Goal: Transaction & Acquisition: Book appointment/travel/reservation

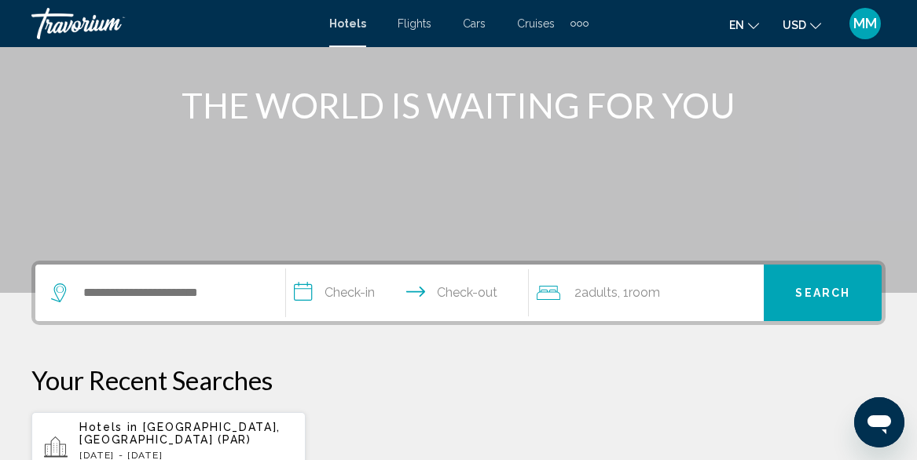
scroll to position [200, 0]
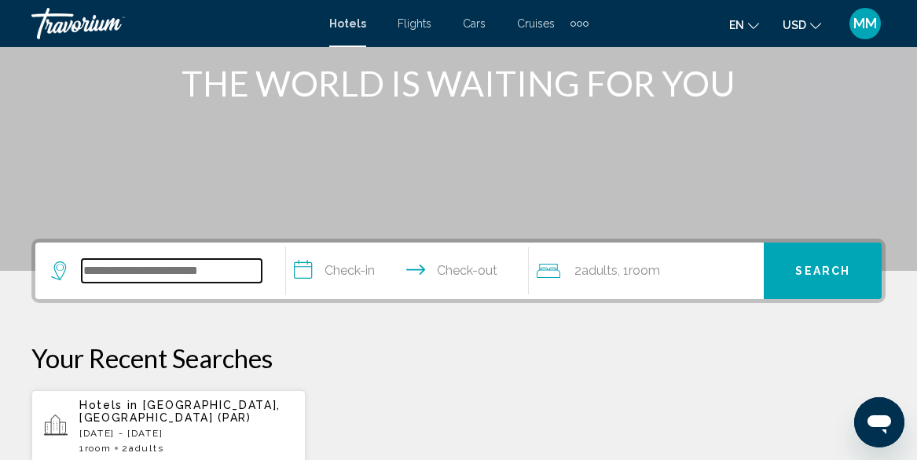
click at [115, 270] on input "Search widget" at bounding box center [172, 271] width 180 height 24
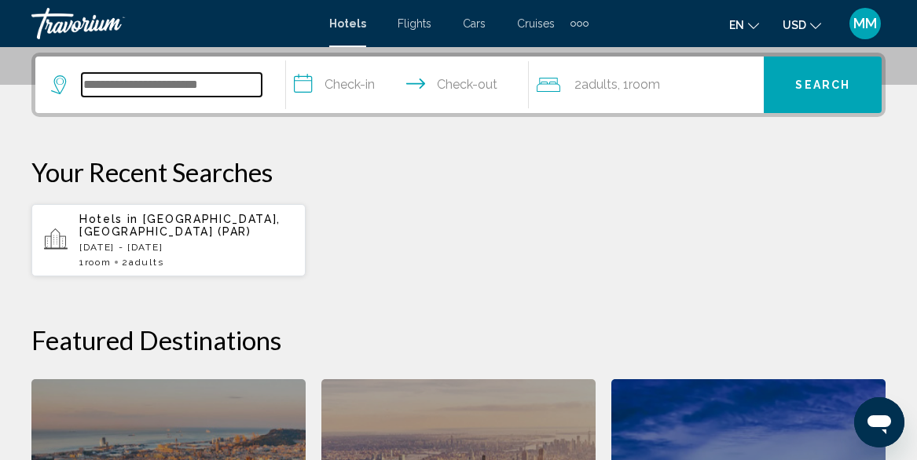
scroll to position [388, 0]
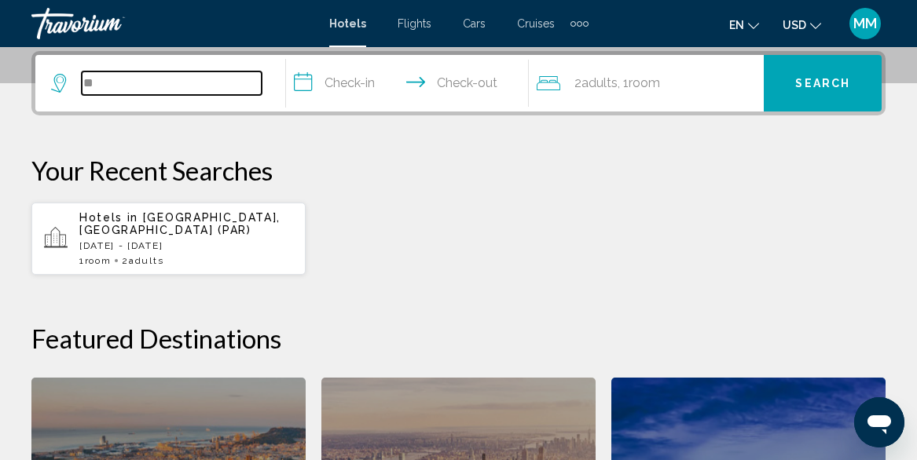
type input "*"
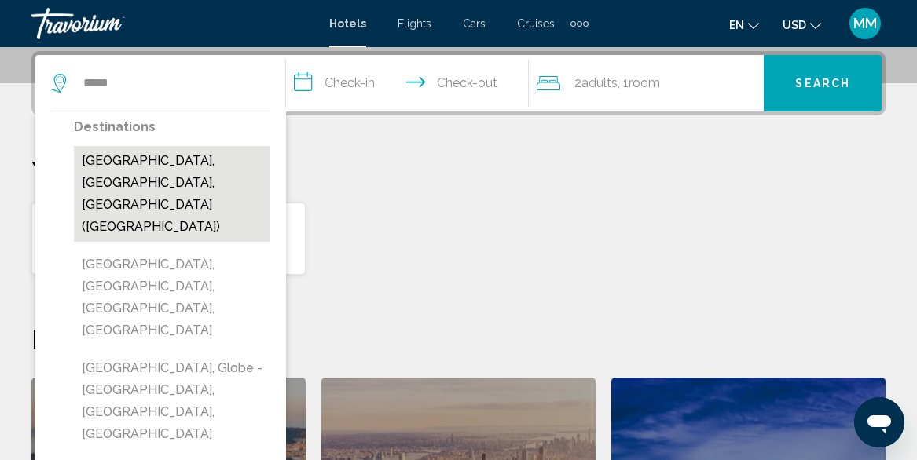
drag, startPoint x: 115, startPoint y: 270, endPoint x: 112, endPoint y: 164, distance: 106.1
click at [112, 164] on button "Miami, FL, United States (MIA)" at bounding box center [172, 194] width 196 height 96
type input "**********"
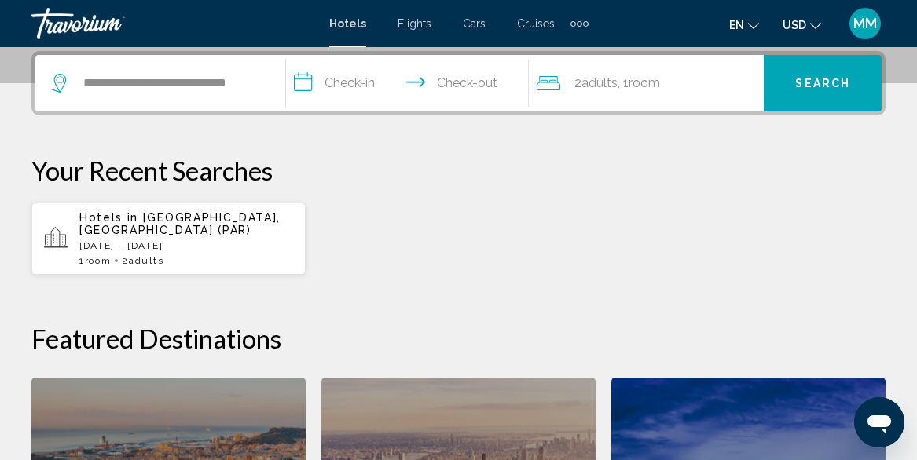
click at [383, 86] on input "**********" at bounding box center [410, 85] width 249 height 61
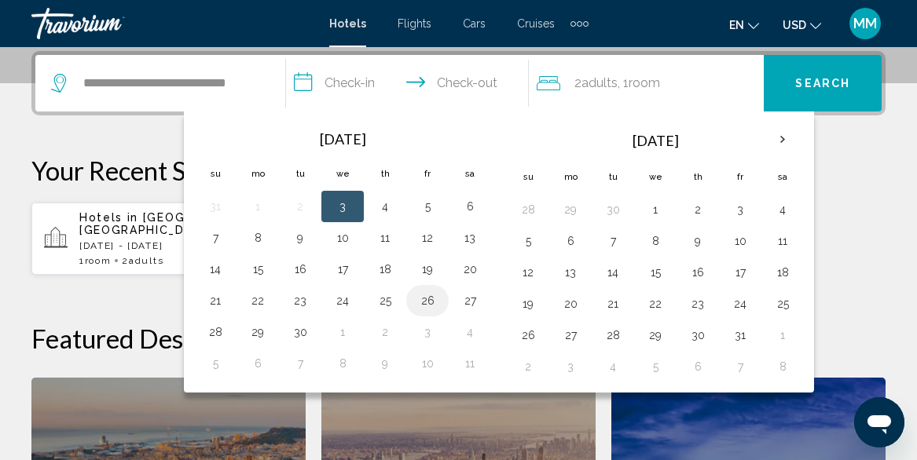
click at [424, 304] on button "26" at bounding box center [427, 301] width 25 height 22
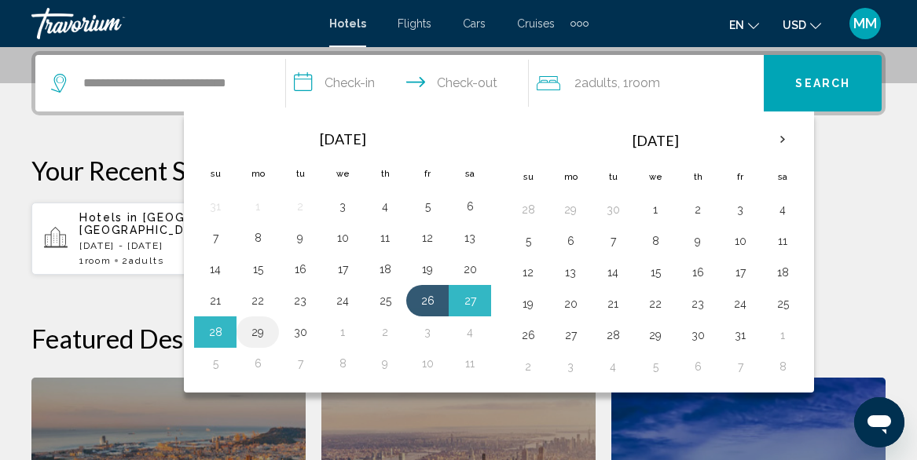
click at [252, 328] on button "29" at bounding box center [257, 332] width 25 height 22
type input "**********"
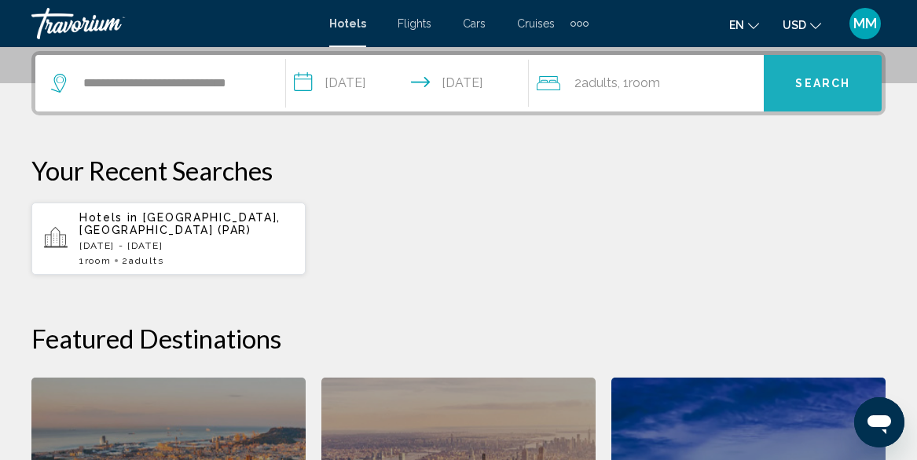
click at [808, 82] on span "Search" at bounding box center [822, 84] width 55 height 13
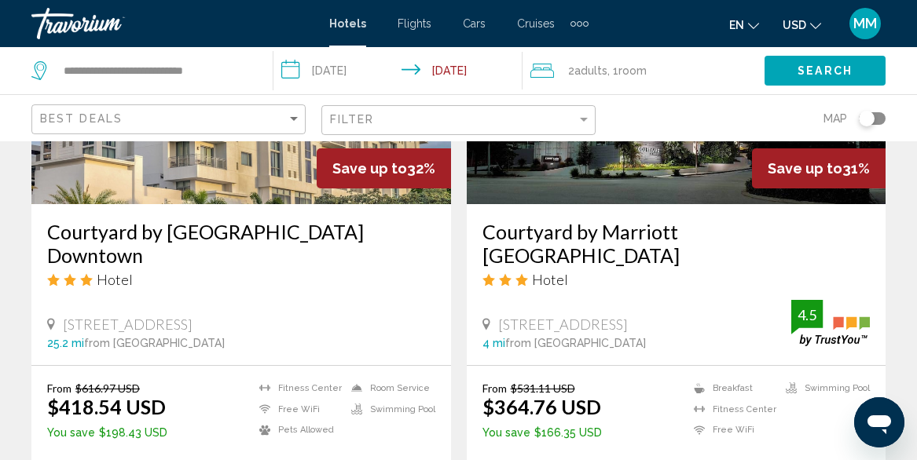
scroll to position [2518, 0]
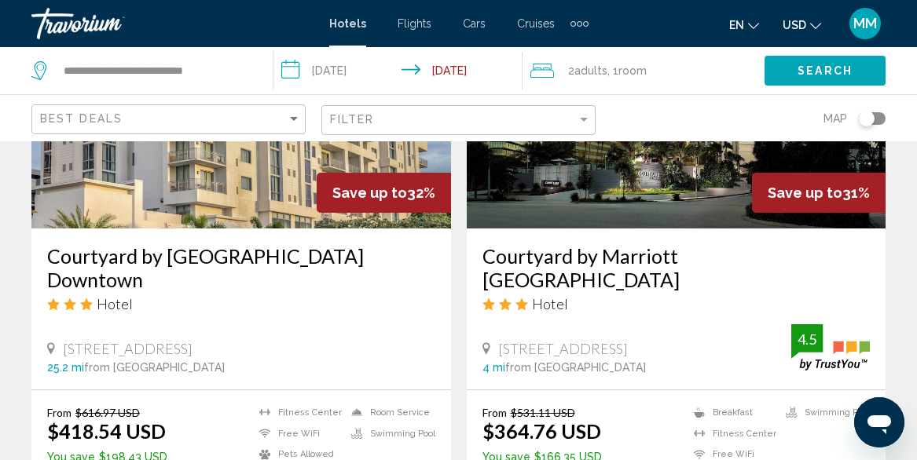
click at [298, 110] on div "Best Deals" at bounding box center [170, 119] width 261 height 29
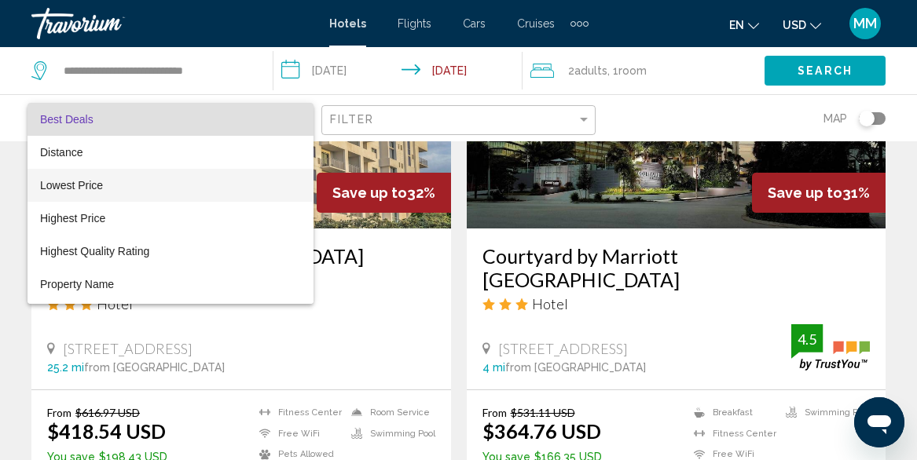
click at [97, 192] on span "Lowest Price" at bounding box center [170, 185] width 261 height 33
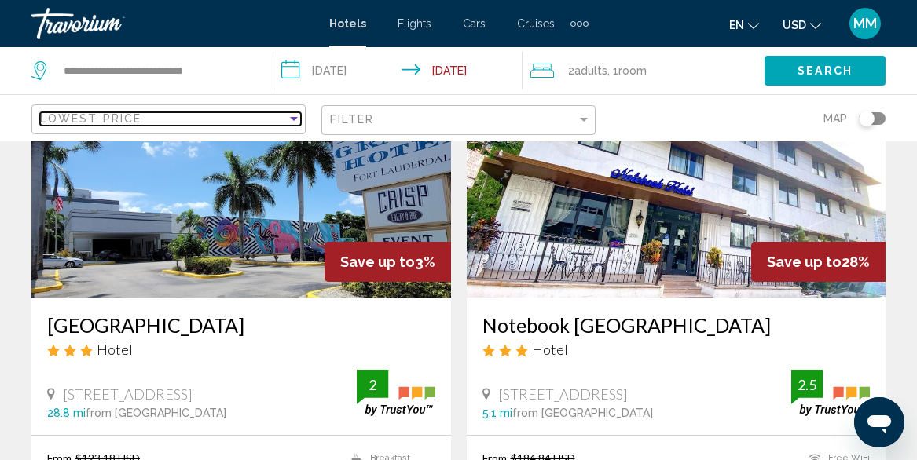
scroll to position [164, 0]
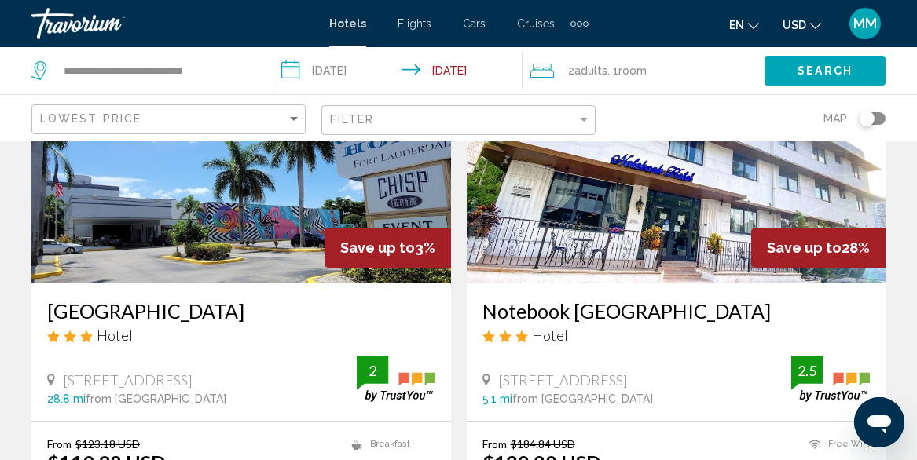
click at [403, 31] on div "Hotels Flights Cars Cruises Activities Hotels Flights Cars Cruises Activities" at bounding box center [458, 23] width 259 height 25
click at [407, 27] on span "Flights" at bounding box center [415, 23] width 34 height 13
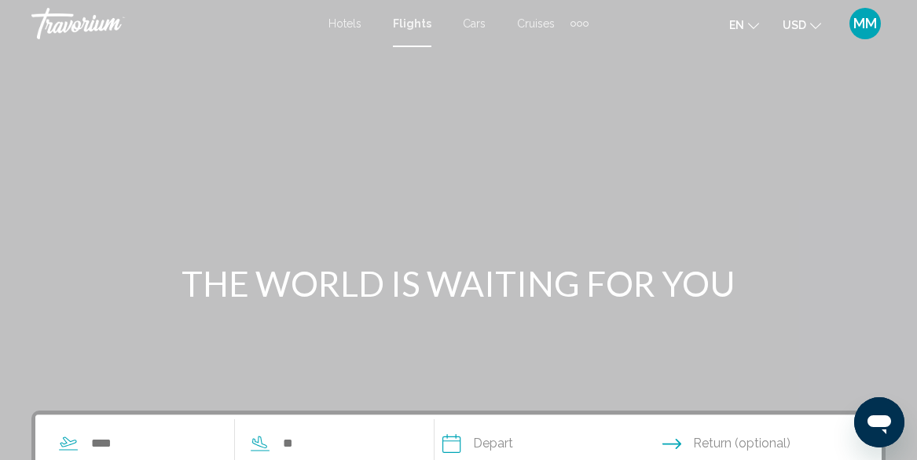
click at [470, 26] on span "Cars" at bounding box center [474, 23] width 23 height 13
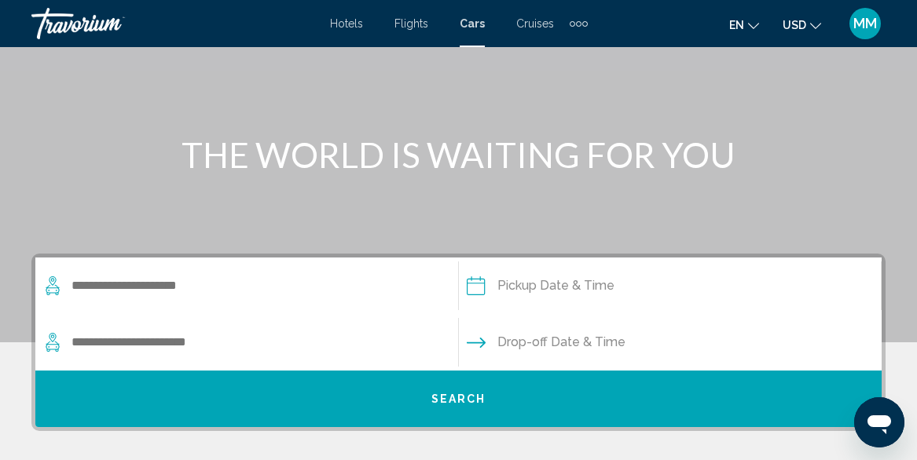
scroll to position [138, 0]
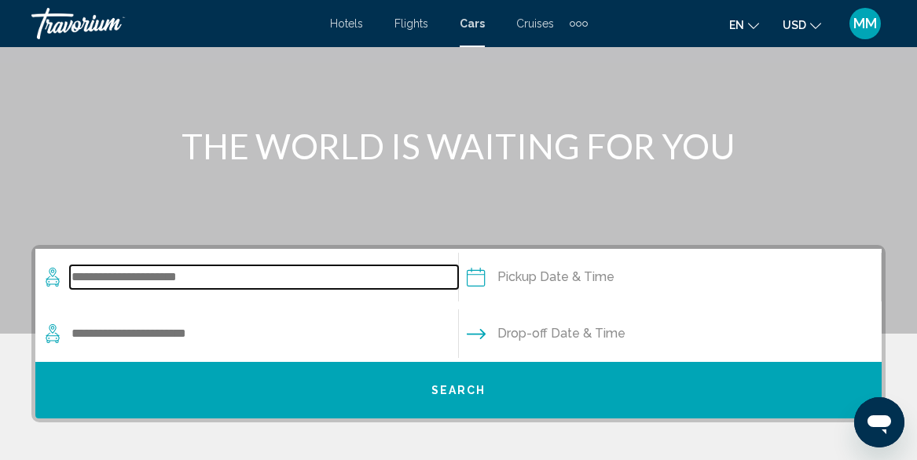
click at [145, 279] on input "Search widget" at bounding box center [264, 278] width 388 height 24
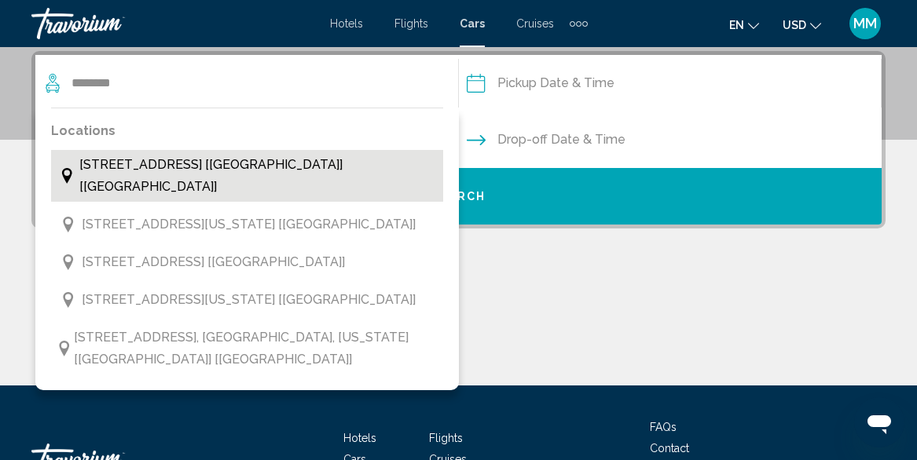
drag, startPoint x: 145, startPoint y: 279, endPoint x: 177, endPoint y: 162, distance: 121.4
click at [177, 162] on span "3221 Coney Island , Brooklyn , 11235, Ny, 11235 [NY] [US]" at bounding box center [256, 176] width 355 height 44
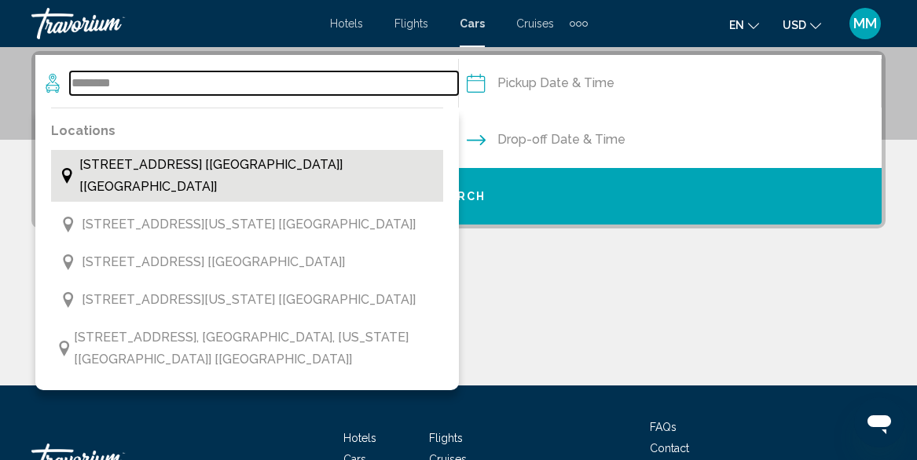
type input "**********"
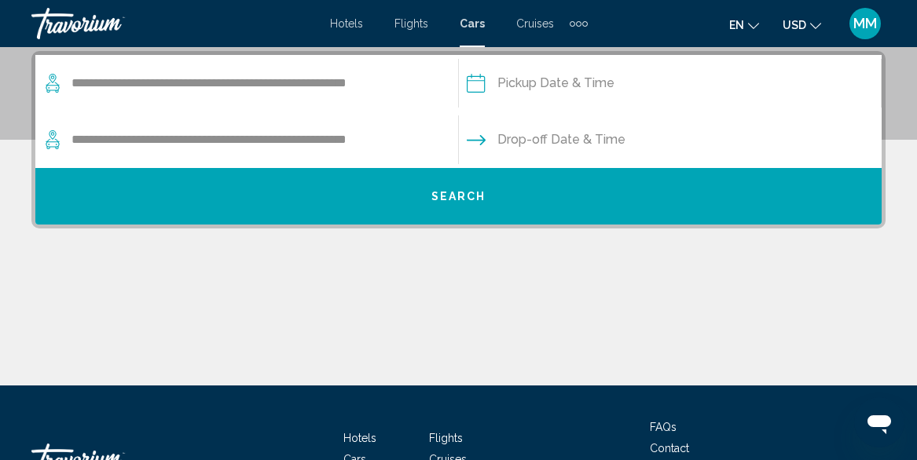
click at [556, 86] on input "Pickup date" at bounding box center [670, 85] width 430 height 61
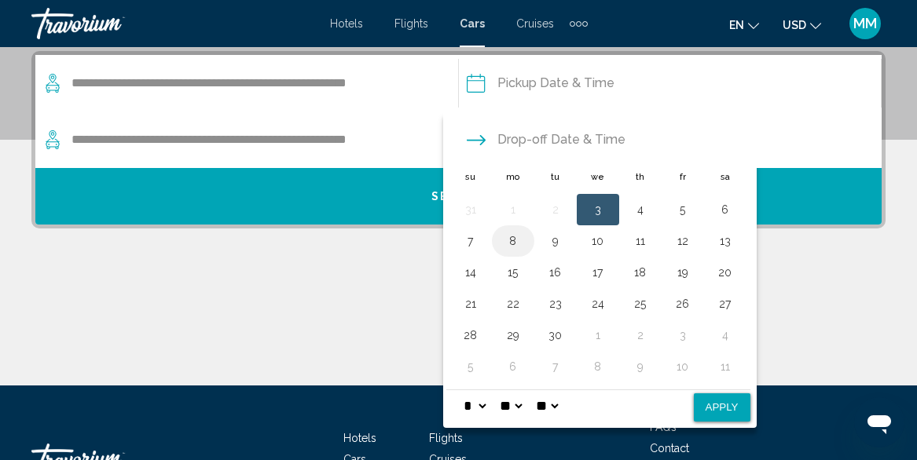
click at [519, 242] on button "8" at bounding box center [513, 241] width 25 height 22
click at [604, 241] on button "10" at bounding box center [597, 241] width 25 height 22
click at [512, 242] on button "8" at bounding box center [513, 241] width 25 height 22
click at [734, 402] on button "Apply" at bounding box center [722, 408] width 57 height 28
type input "**********"
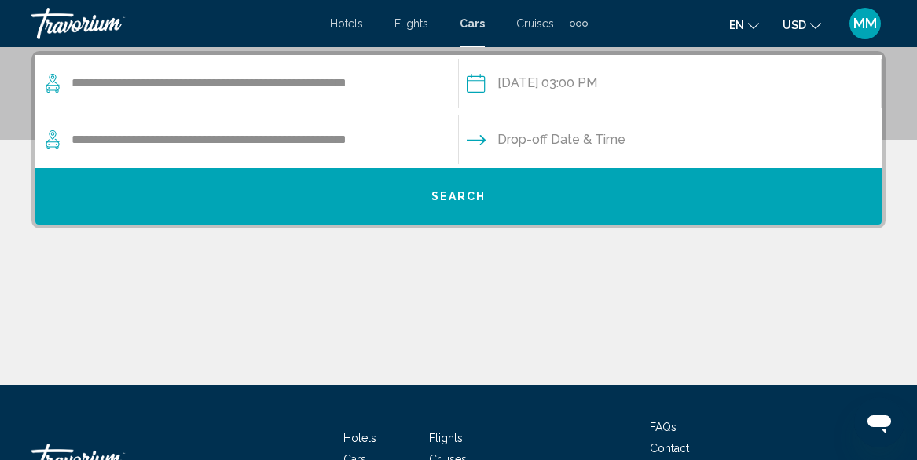
click at [506, 134] on input "Drop-off date" at bounding box center [670, 142] width 430 height 61
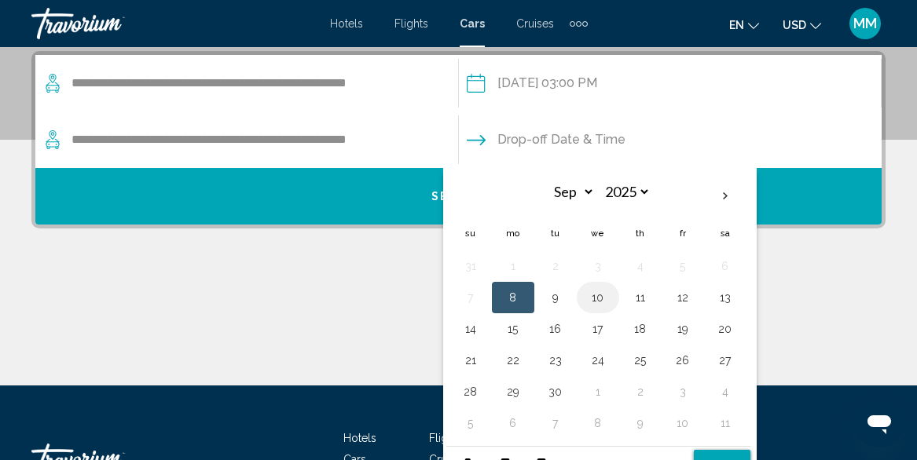
click at [600, 298] on button "10" at bounding box center [597, 298] width 25 height 22
click at [721, 450] on button "Apply" at bounding box center [722, 464] width 57 height 28
type input "**********"
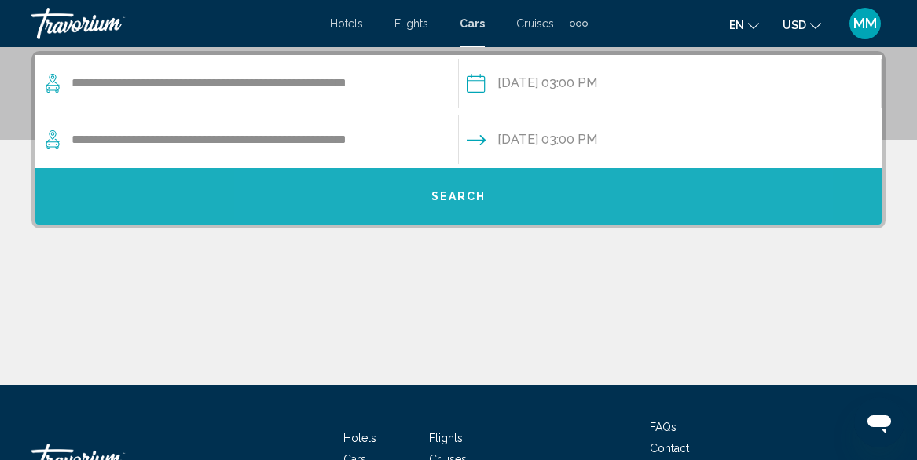
click at [470, 208] on button "Search" at bounding box center [458, 196] width 846 height 57
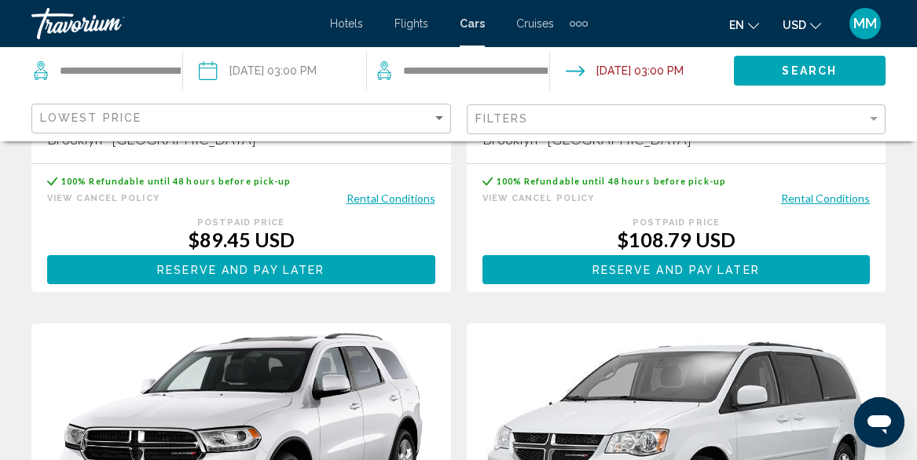
scroll to position [1716, 0]
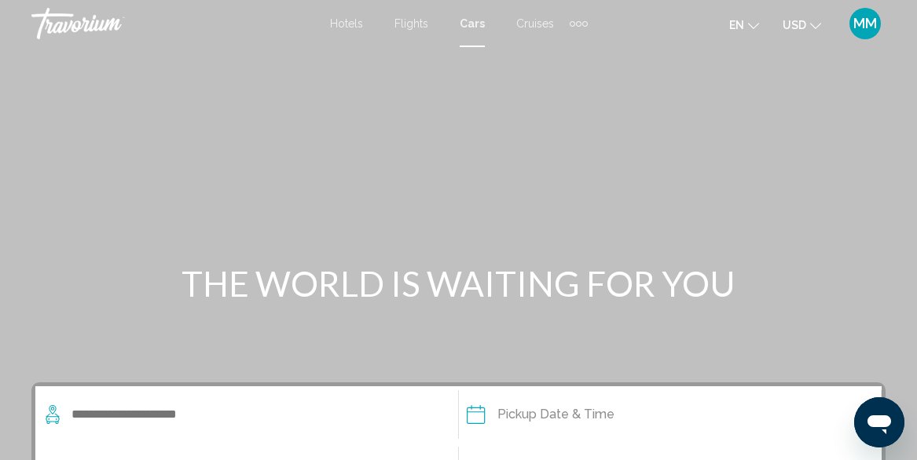
click at [539, 28] on span "Cruises" at bounding box center [535, 23] width 38 height 13
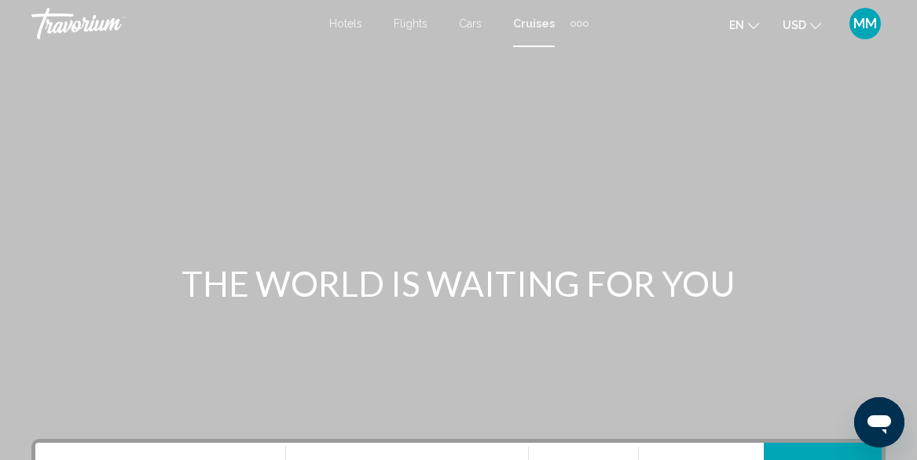
click at [584, 25] on div "Extra navigation items" at bounding box center [586, 24] width 6 height 6
click at [562, 57] on span "Activities" at bounding box center [554, 52] width 44 height 13
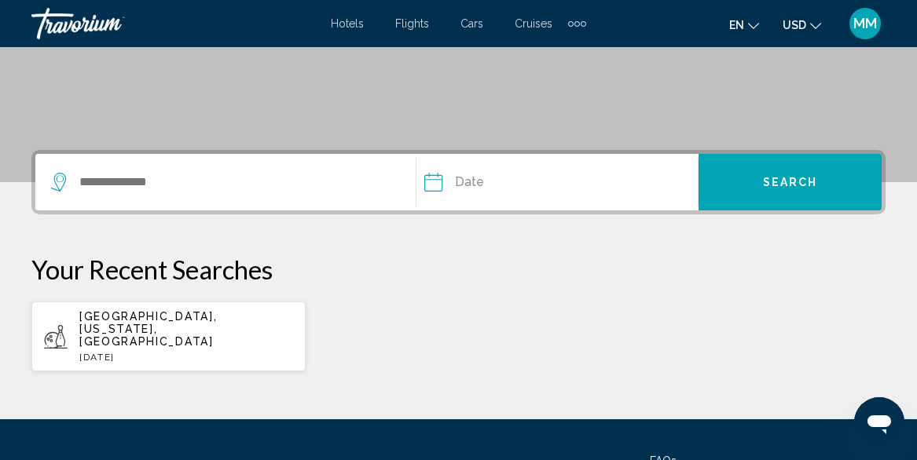
scroll to position [289, 1]
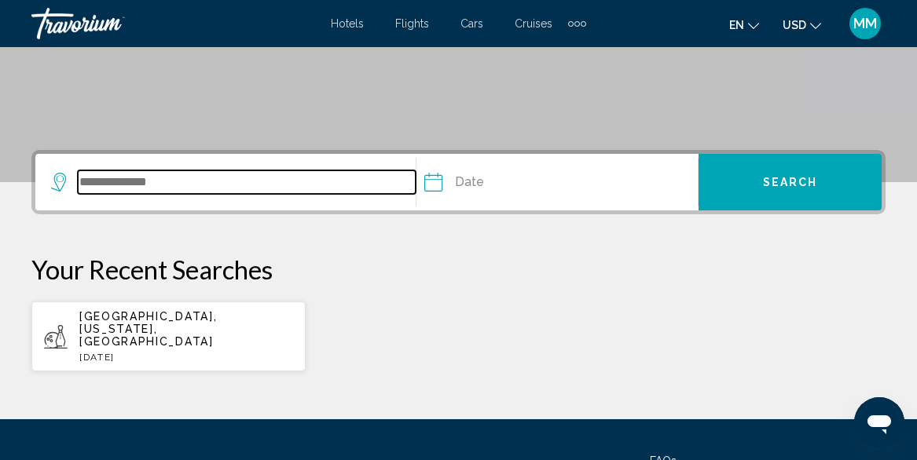
click at [110, 176] on input "Search widget" at bounding box center [247, 183] width 338 height 24
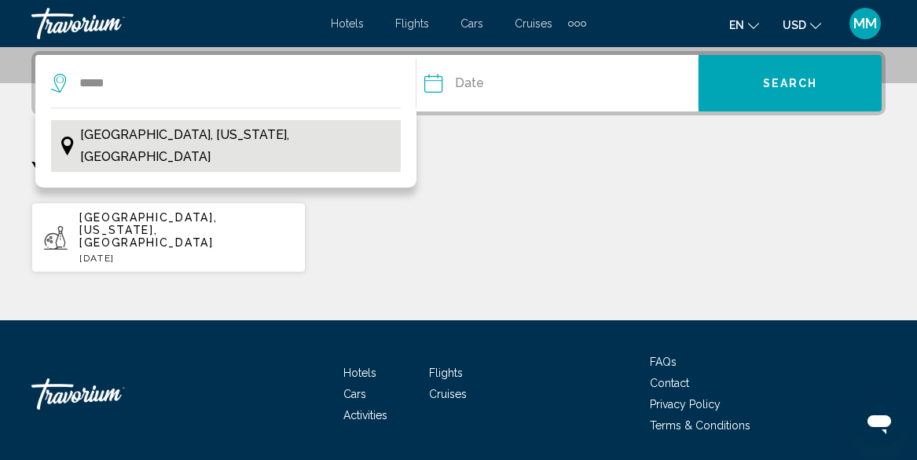
drag, startPoint x: 5, startPoint y: 171, endPoint x: 96, endPoint y: 138, distance: 96.7
click at [96, 138] on span "Miami, Florida, USA" at bounding box center [236, 146] width 313 height 44
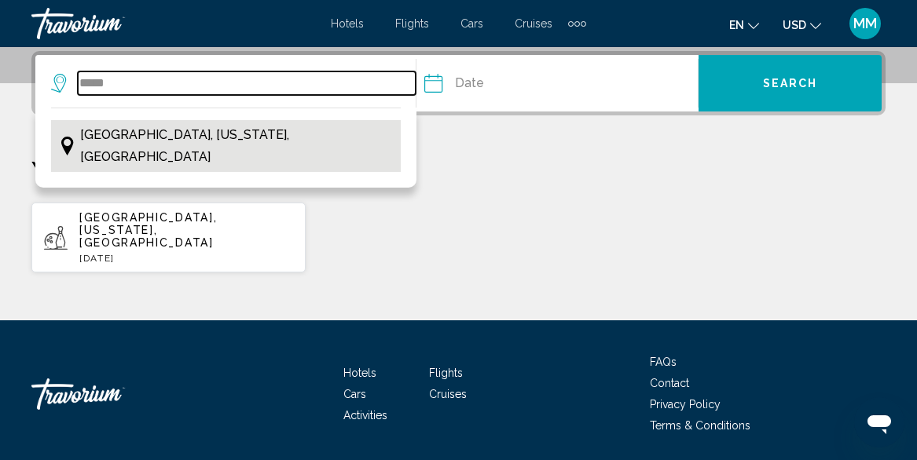
type input "**********"
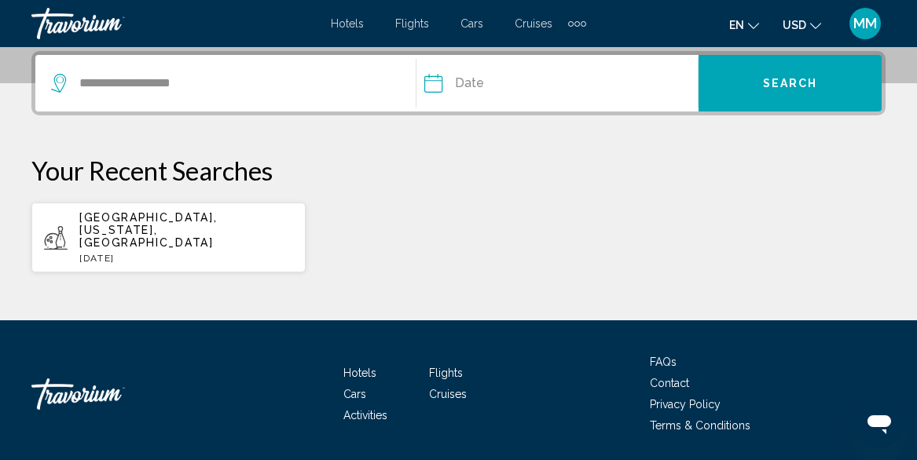
click at [525, 91] on input "Date" at bounding box center [491, 85] width 143 height 61
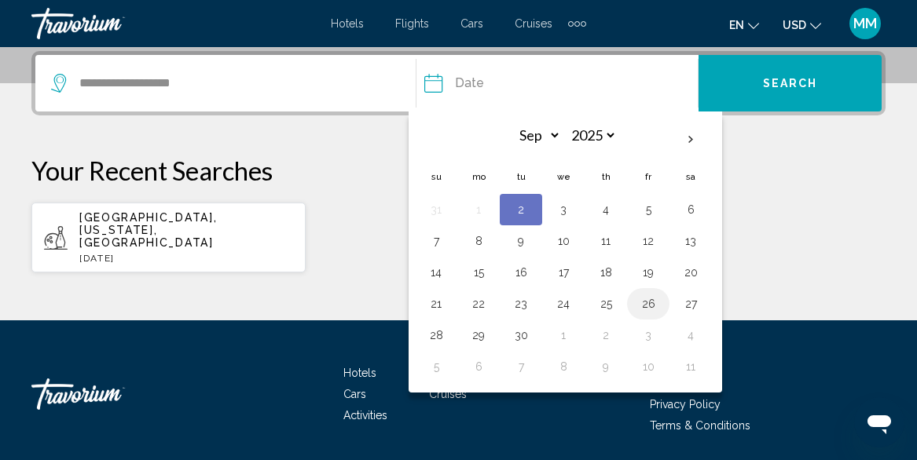
click at [648, 307] on button "26" at bounding box center [648, 304] width 25 height 22
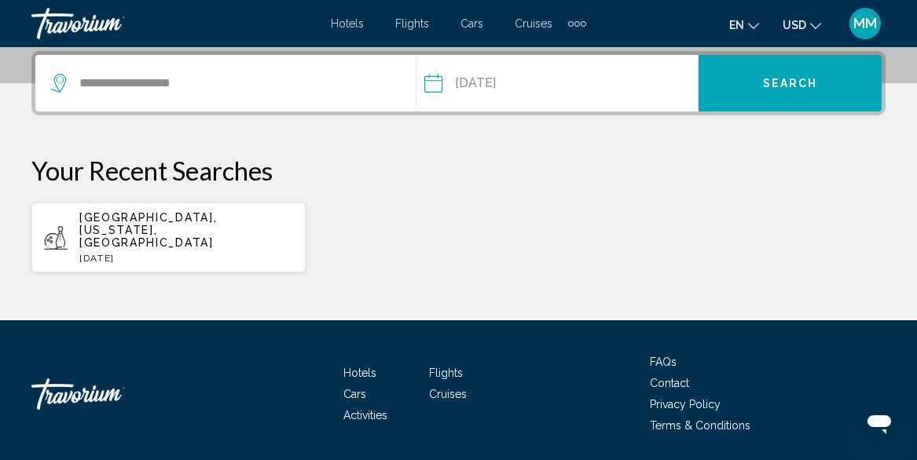
click at [597, 72] on button "**********" at bounding box center [560, 83] width 273 height 57
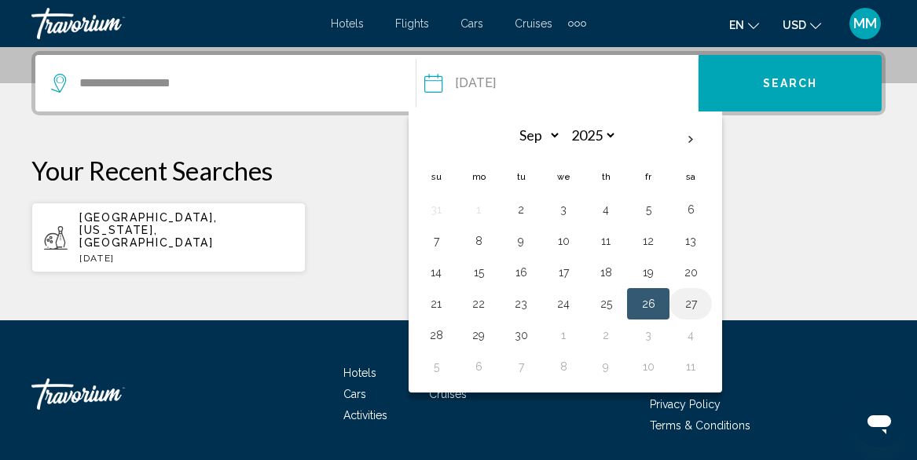
click at [693, 305] on button "27" at bounding box center [690, 304] width 25 height 22
type input "**********"
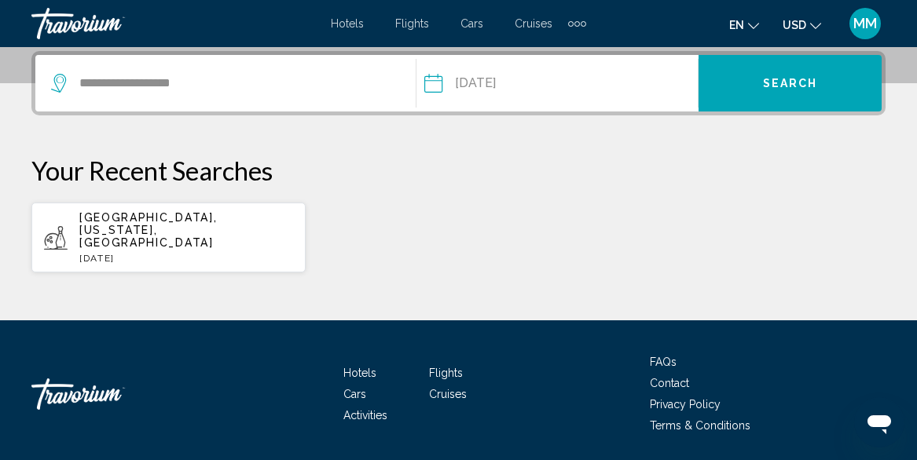
click at [785, 79] on span "Search" at bounding box center [790, 84] width 55 height 13
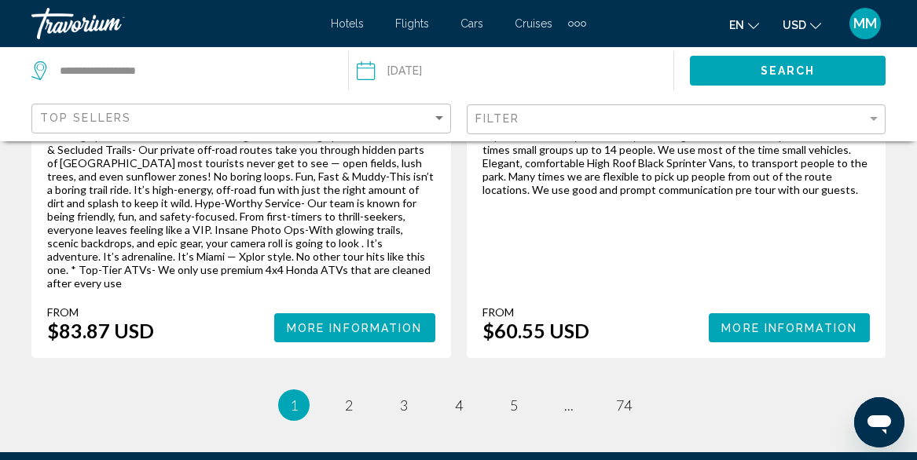
scroll to position [3933, 0]
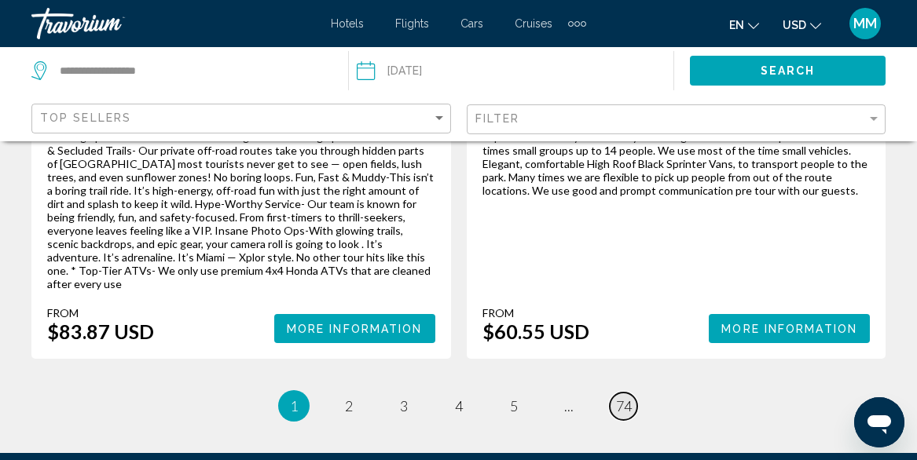
click at [625, 398] on span "74" at bounding box center [624, 406] width 16 height 17
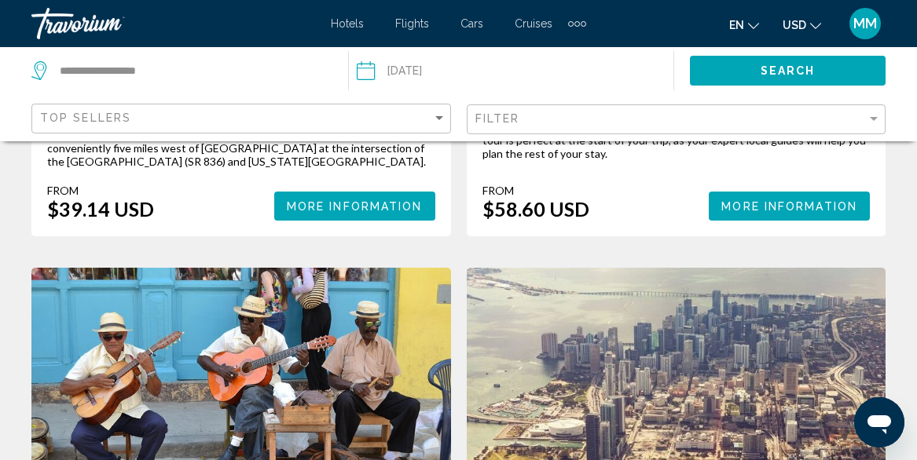
scroll to position [1839, 0]
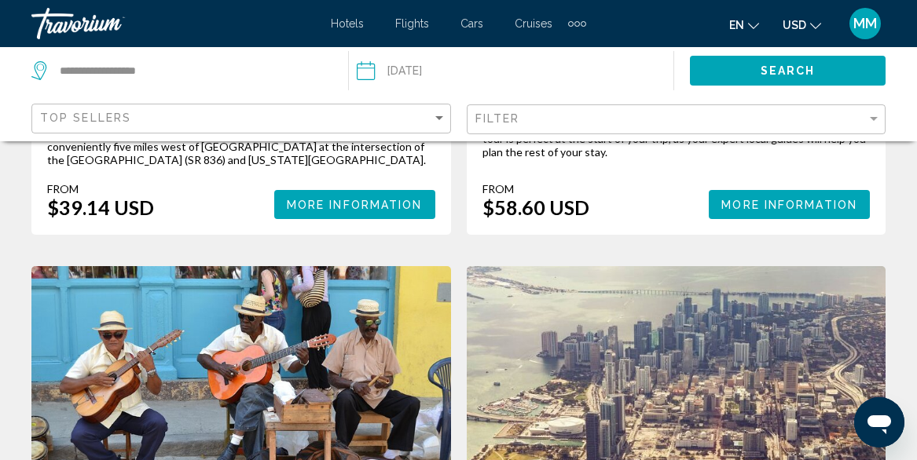
click at [576, 24] on div "Extra navigation items" at bounding box center [577, 24] width 6 height 6
click at [474, 85] on input "Date: Sep 27, 2025" at bounding box center [435, 73] width 164 height 52
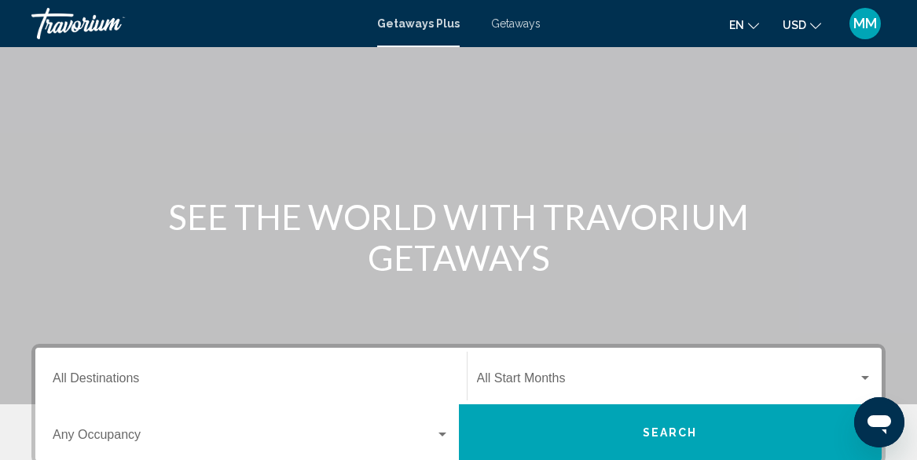
scroll to position [119, 0]
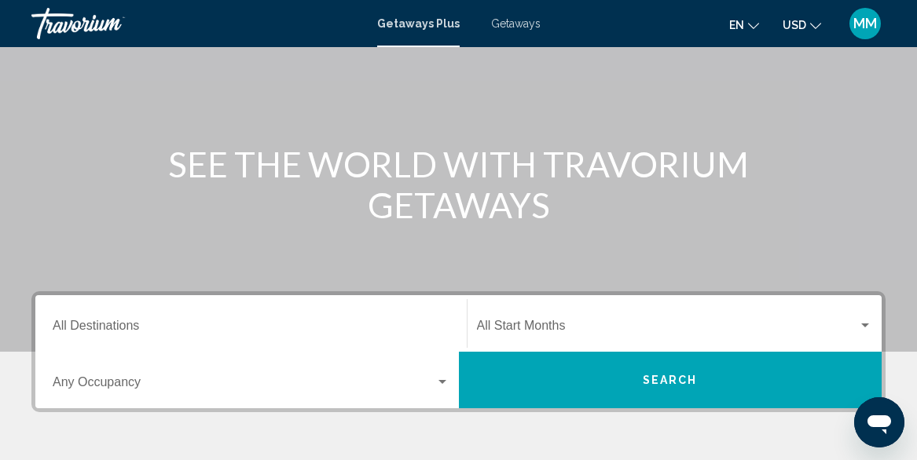
click at [511, 27] on span "Getaways" at bounding box center [516, 23] width 50 height 13
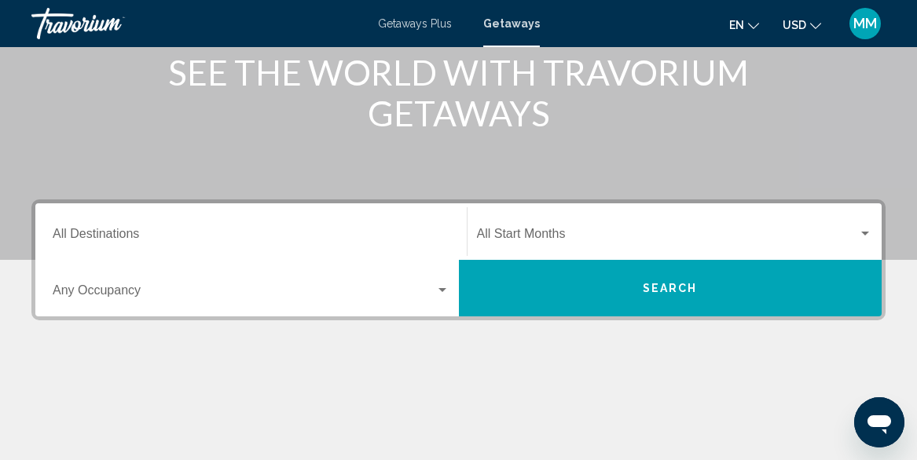
scroll to position [212, 0]
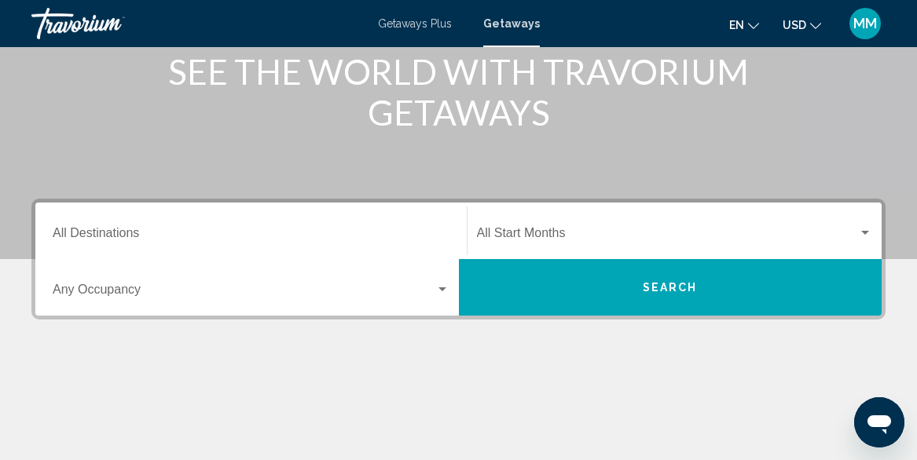
click at [116, 235] on input "Destination All Destinations" at bounding box center [251, 236] width 397 height 14
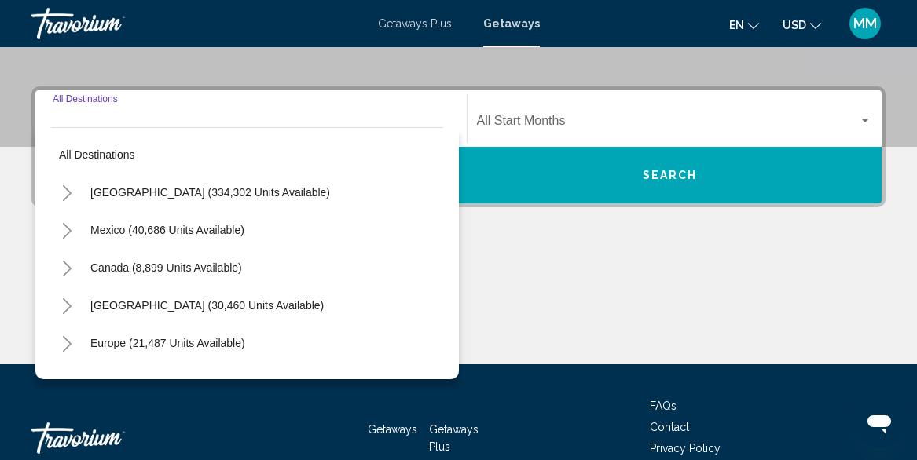
scroll to position [360, 0]
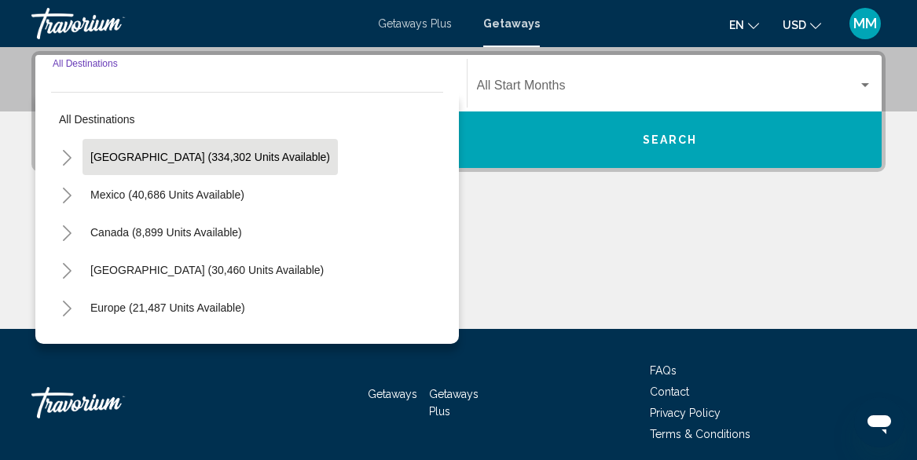
click at [146, 163] on button "United States (334,302 units available)" at bounding box center [210, 157] width 255 height 36
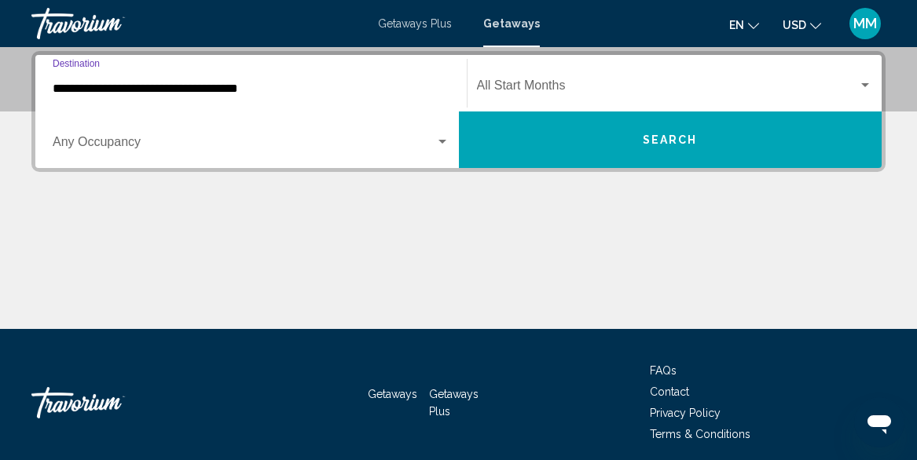
click at [160, 92] on input "**********" at bounding box center [251, 89] width 397 height 14
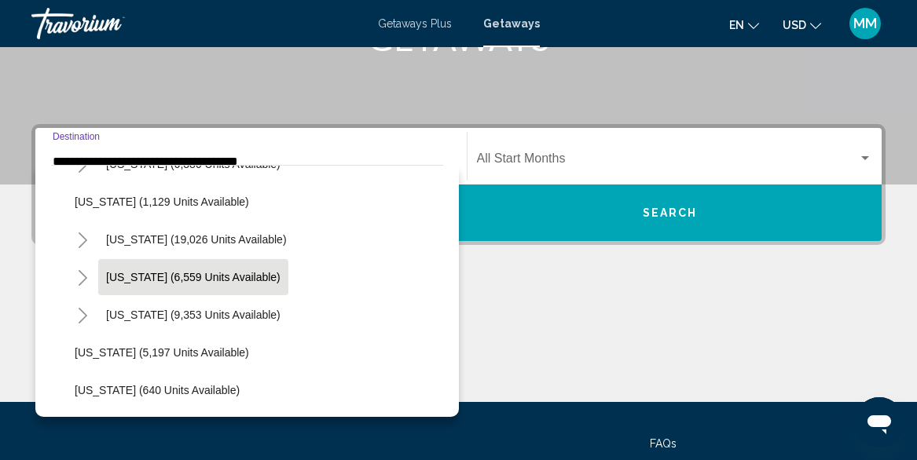
scroll to position [1318, 0]
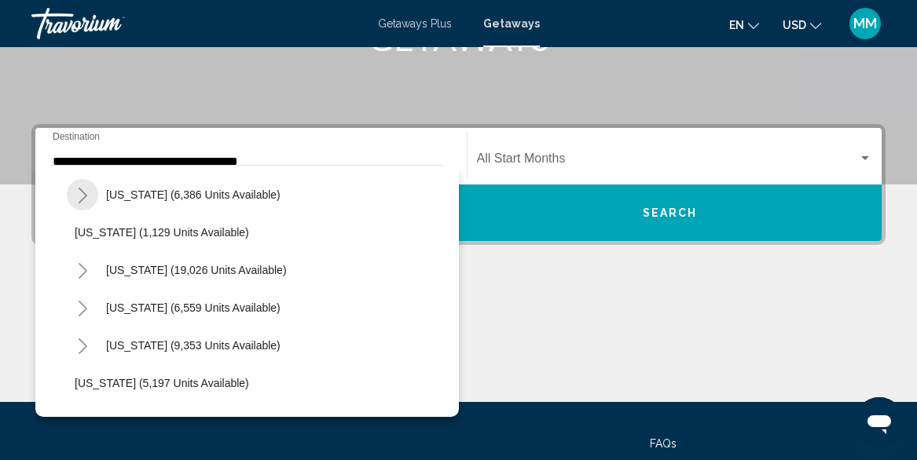
click at [88, 196] on icon "Toggle Pennsylvania (6,386 units available)" at bounding box center [83, 196] width 12 height 16
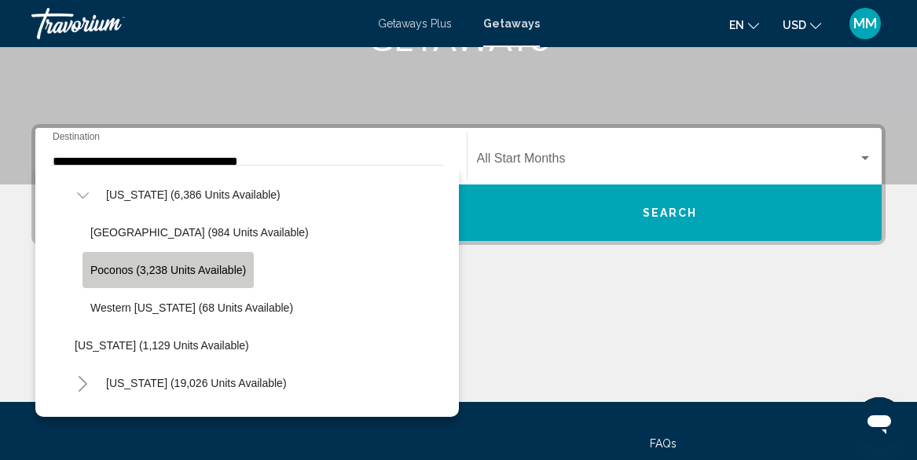
click at [140, 272] on span "Poconos (3,238 units available)" at bounding box center [168, 270] width 156 height 13
type input "**********"
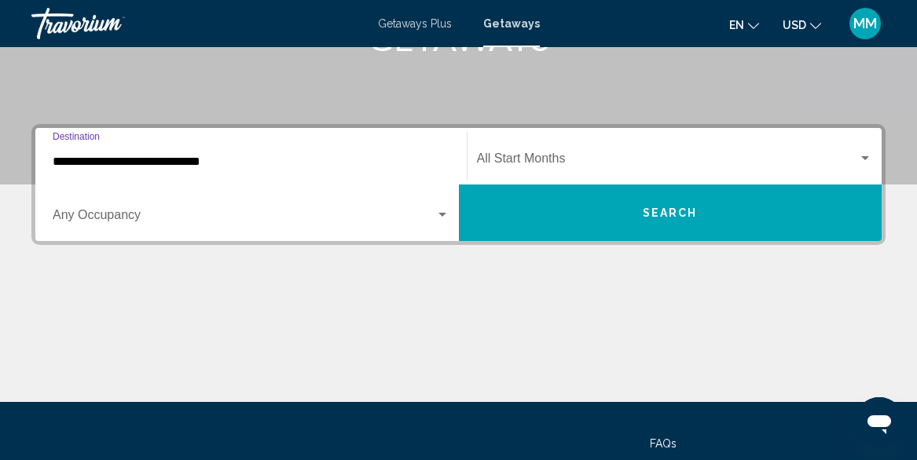
scroll to position [360, 0]
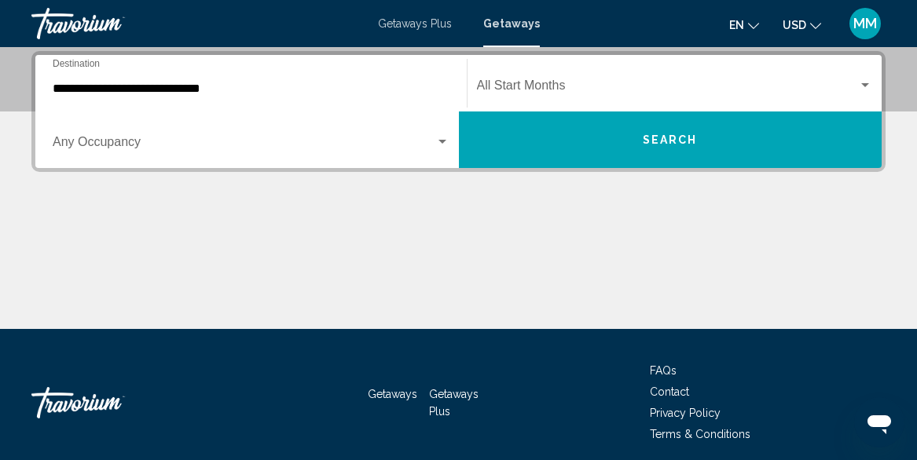
click at [492, 79] on div "Start Month All Start Months" at bounding box center [675, 84] width 396 height 50
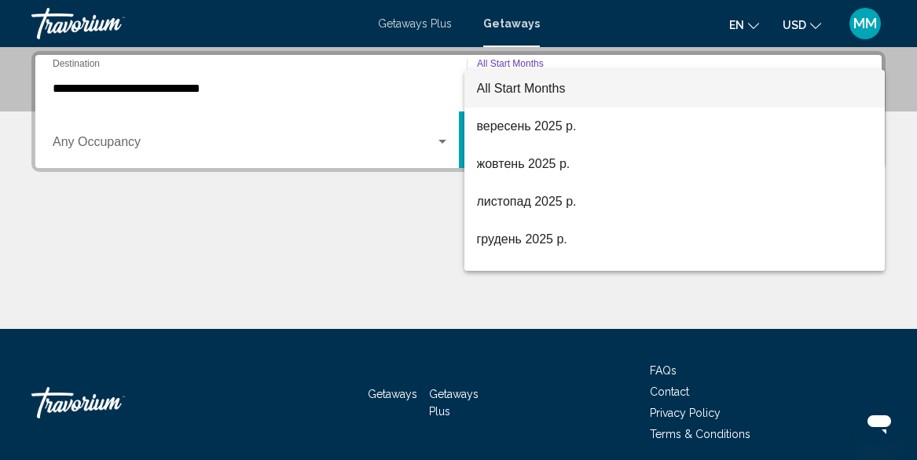
click at [300, 217] on div at bounding box center [458, 230] width 917 height 460
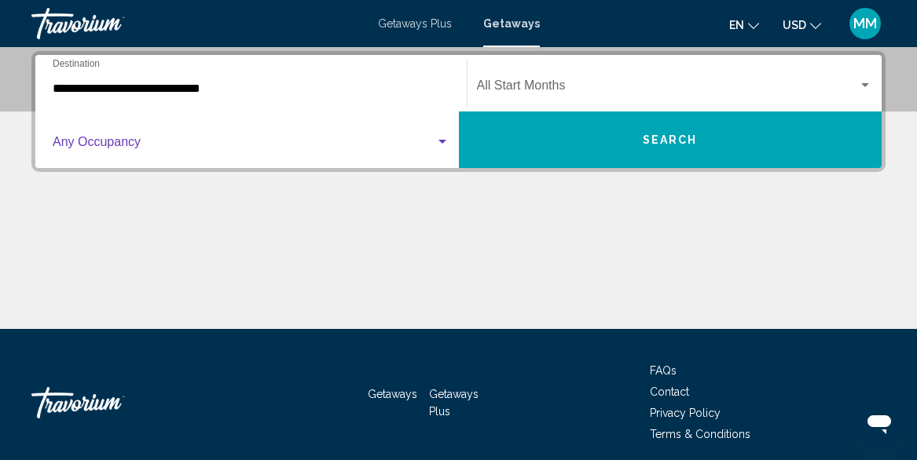
click at [397, 141] on span "Search widget" at bounding box center [244, 145] width 383 height 14
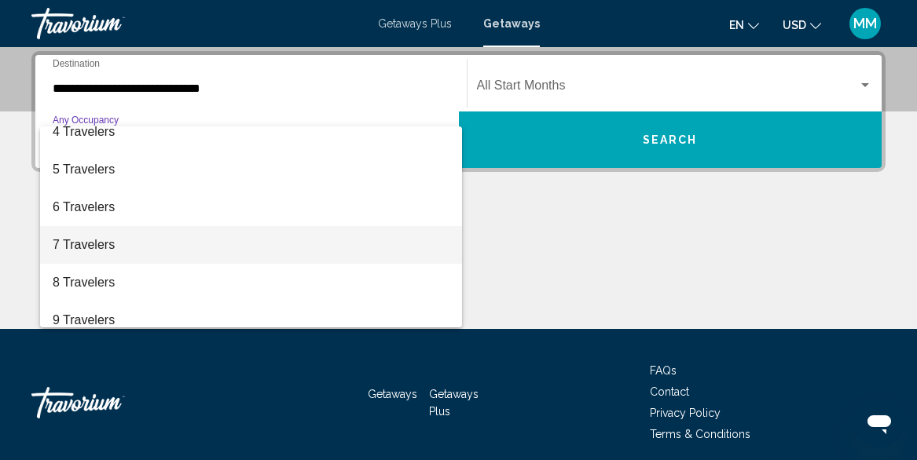
scroll to position [129, 0]
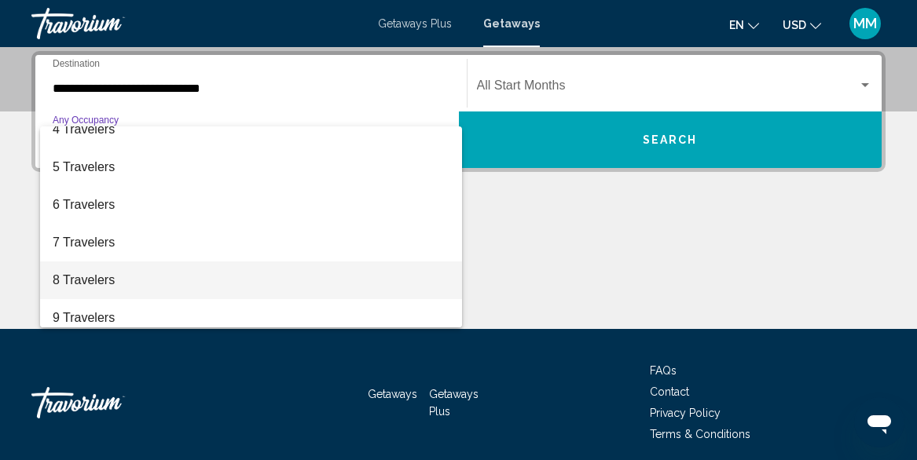
click at [103, 285] on span "8 Travelers" at bounding box center [251, 281] width 397 height 38
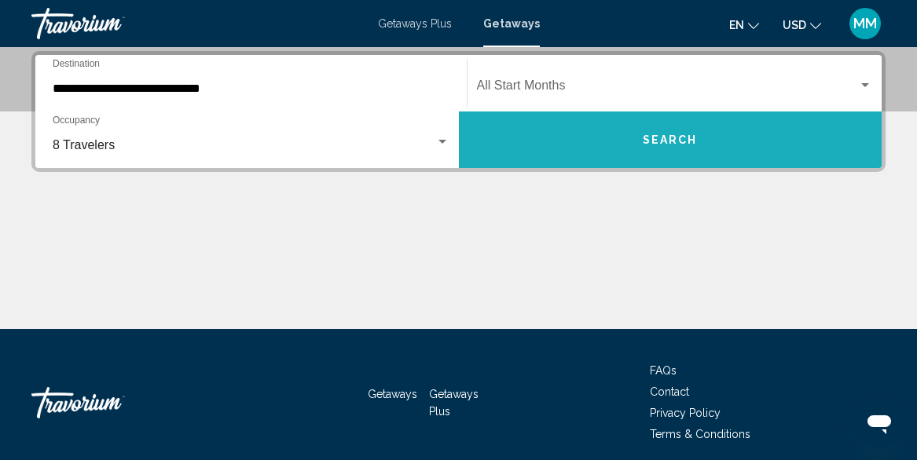
click at [678, 141] on span "Search" at bounding box center [670, 140] width 55 height 13
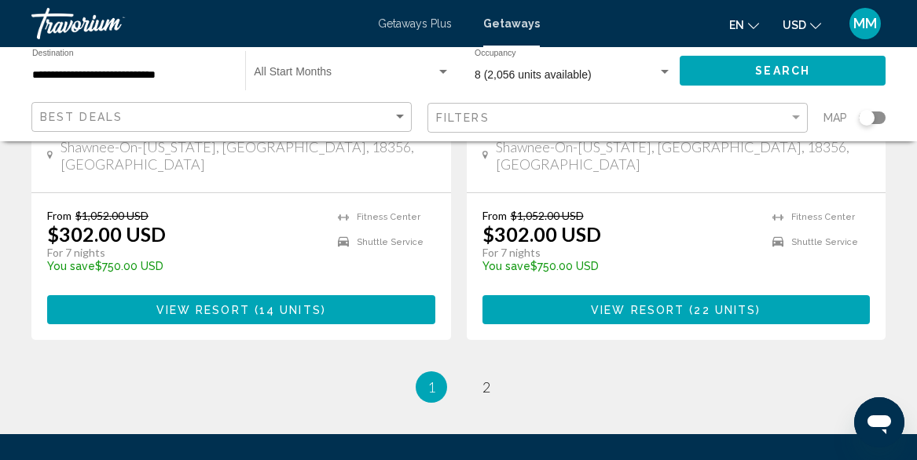
scroll to position [3227, 0]
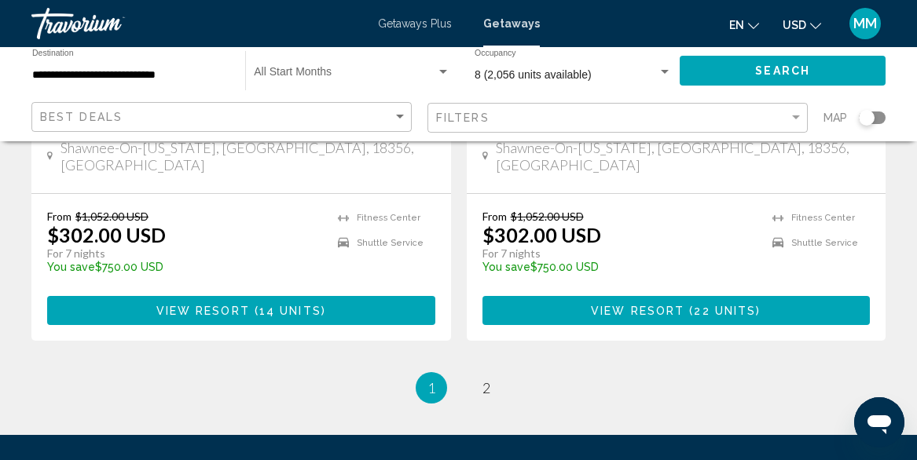
click at [131, 75] on input "**********" at bounding box center [130, 75] width 197 height 13
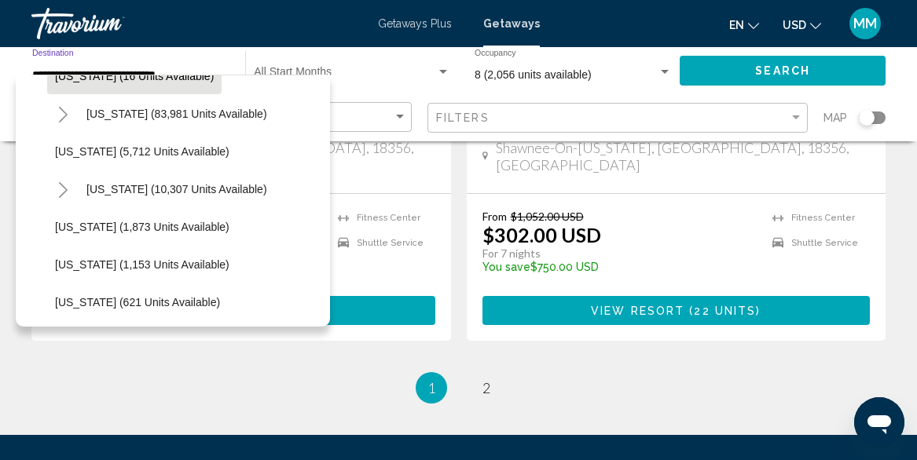
scroll to position [329, 0]
click at [54, 111] on button "Toggle Florida (83,981 units available)" at bounding box center [62, 112] width 31 height 31
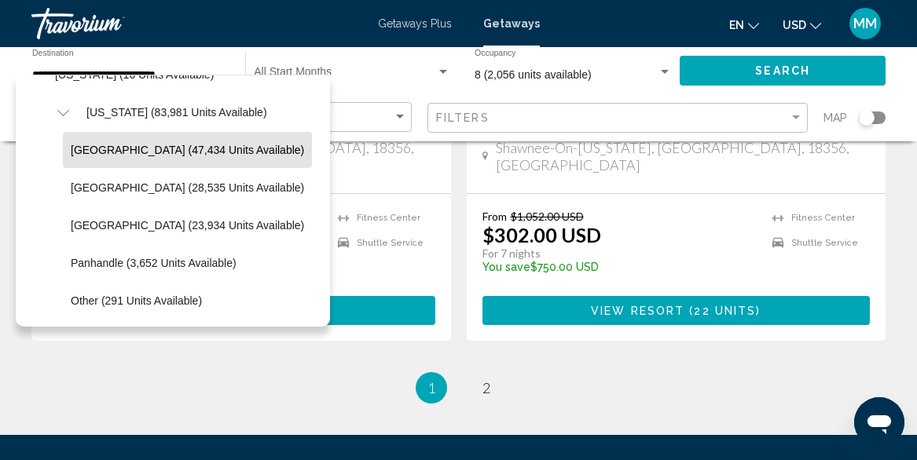
click at [101, 145] on span "Orlando & Disney Area (47,434 units available)" at bounding box center [187, 150] width 233 height 13
type input "**********"
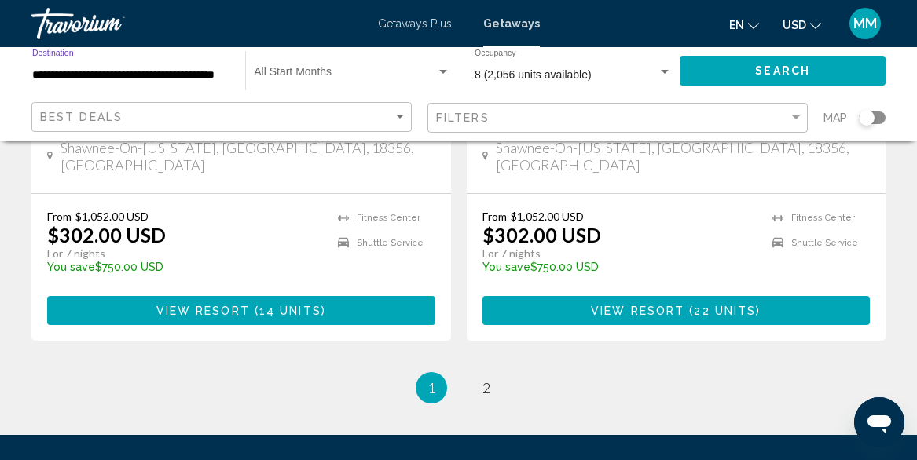
click at [360, 73] on span "Search widget" at bounding box center [345, 75] width 182 height 13
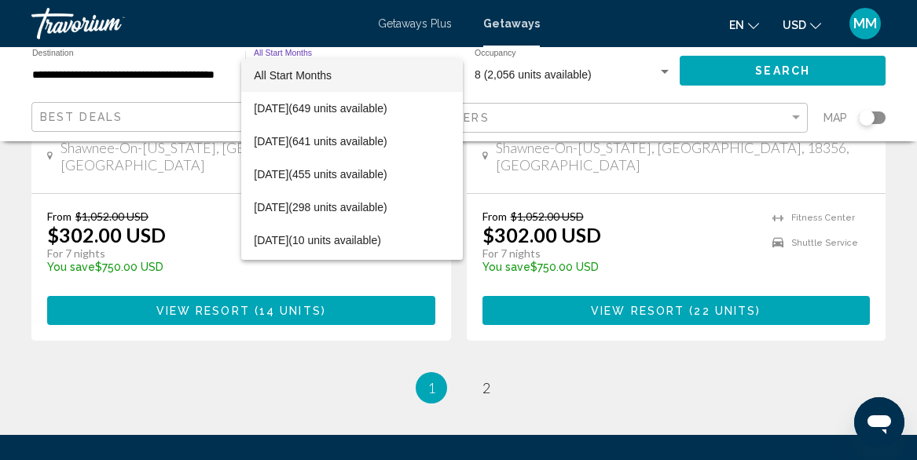
click at [65, 220] on div at bounding box center [458, 230] width 917 height 460
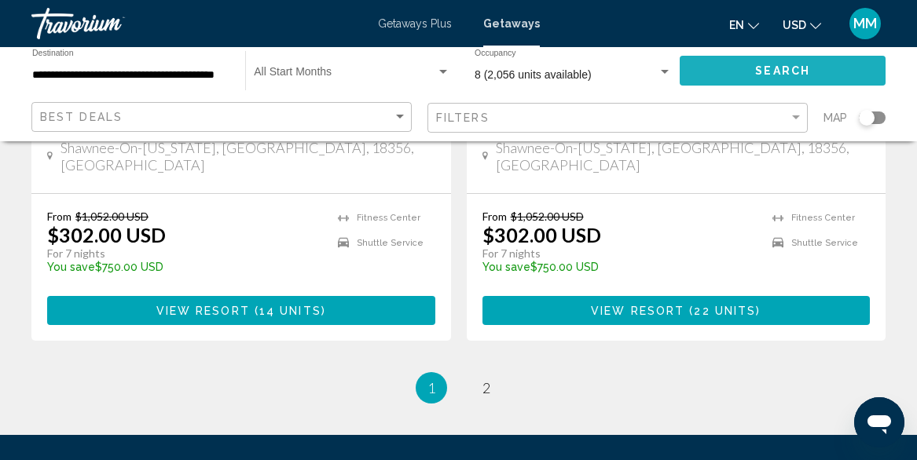
click at [759, 62] on button "Search" at bounding box center [783, 70] width 206 height 29
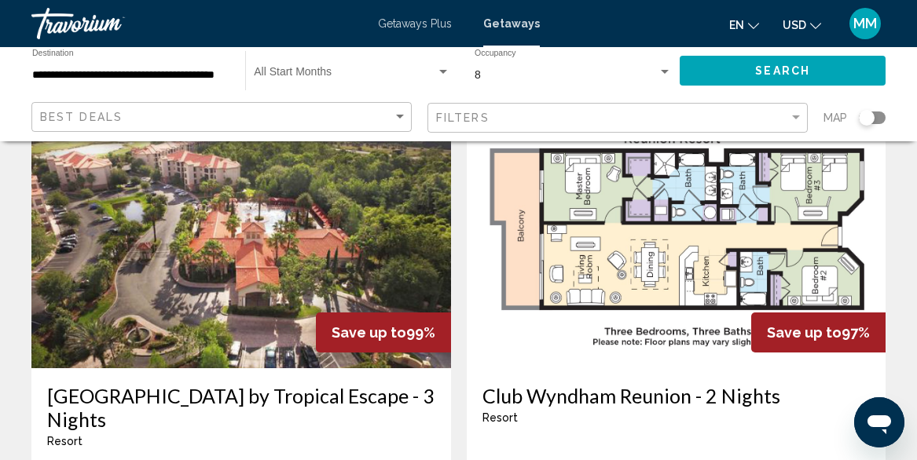
scroll to position [1748, 0]
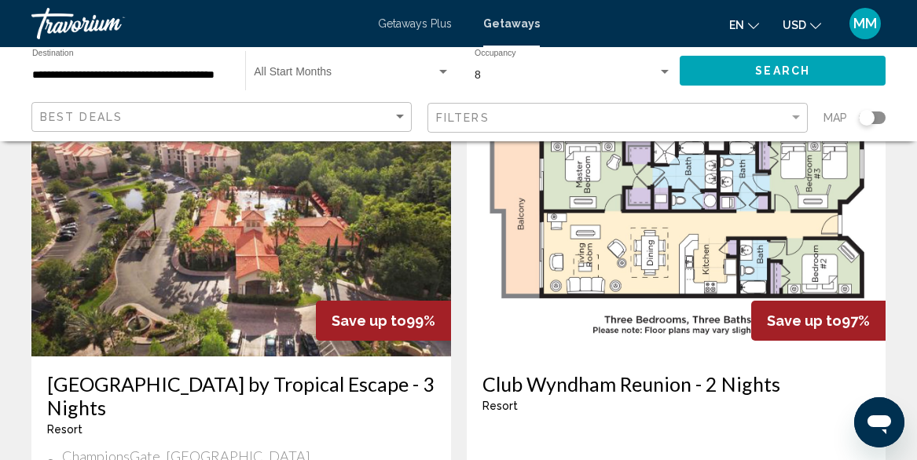
click at [259, 280] on img "Main content" at bounding box center [241, 230] width 420 height 251
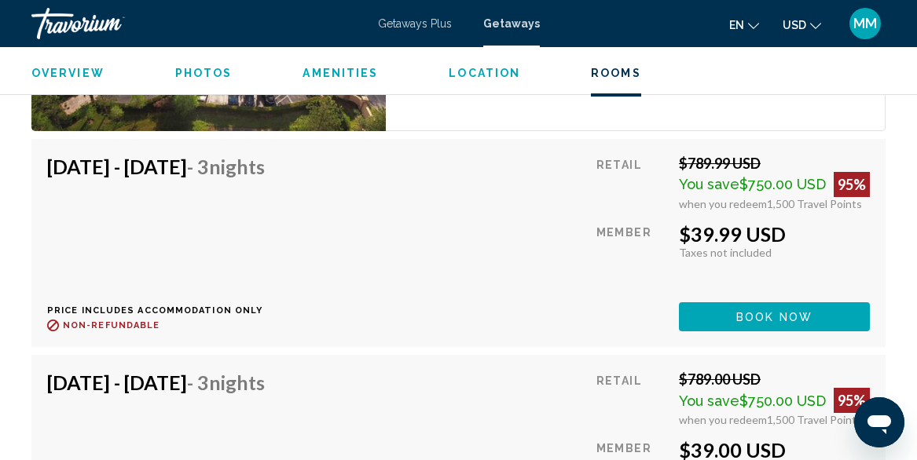
scroll to position [2958, 0]
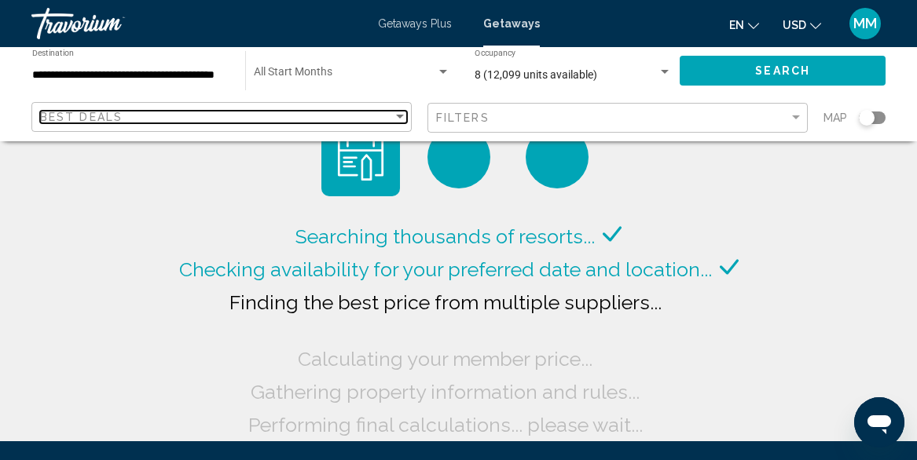
click at [118, 114] on span "Best Deals" at bounding box center [81, 117] width 83 height 13
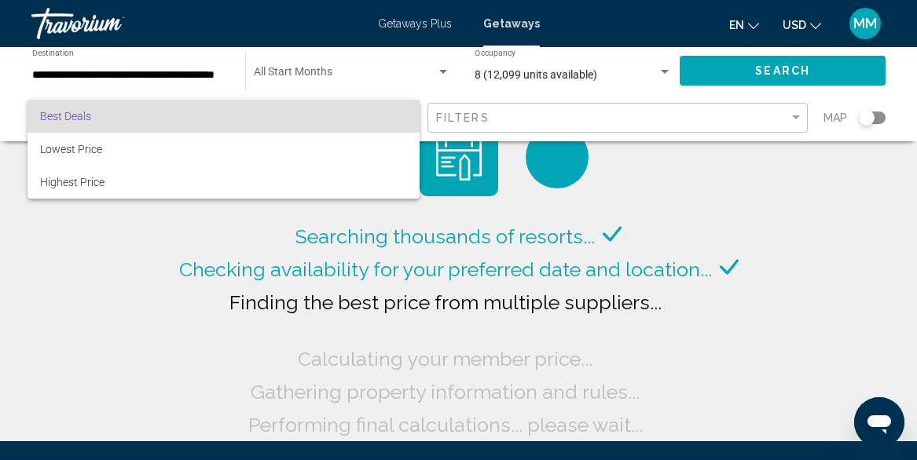
click at [118, 114] on span "Best Deals" at bounding box center [223, 116] width 367 height 33
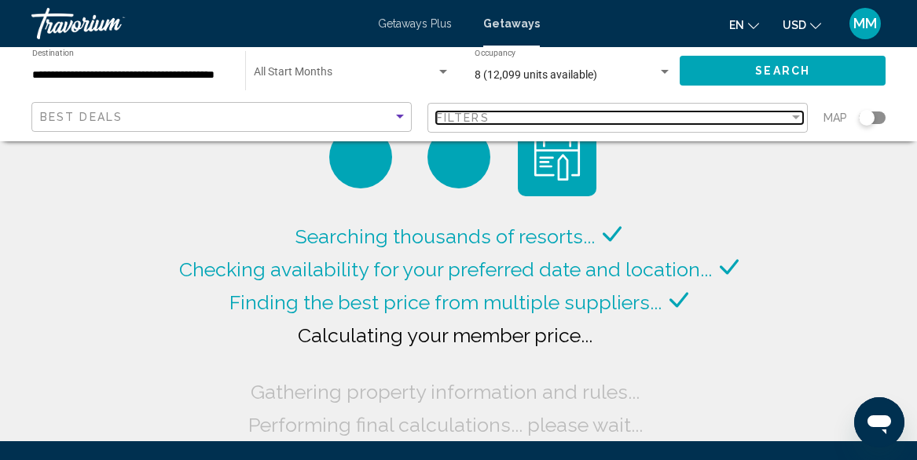
click at [494, 112] on div "Filters" at bounding box center [612, 118] width 353 height 13
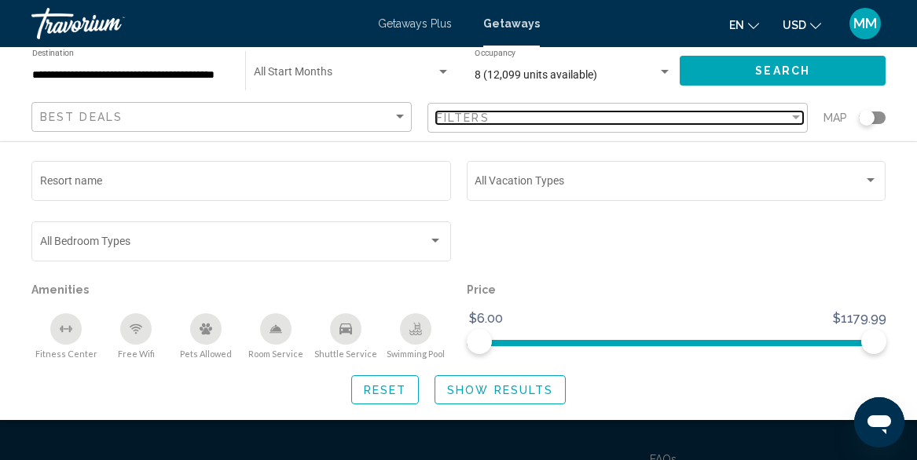
click at [494, 112] on div "Filters" at bounding box center [612, 118] width 353 height 13
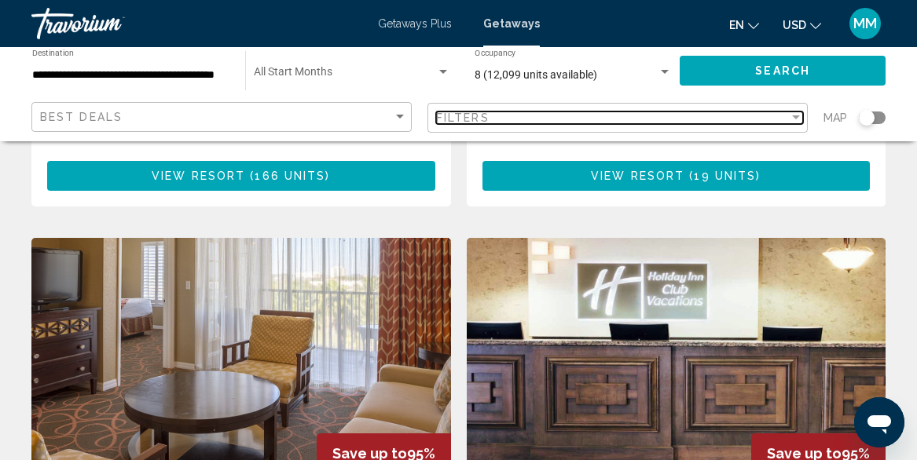
scroll to position [2749, 0]
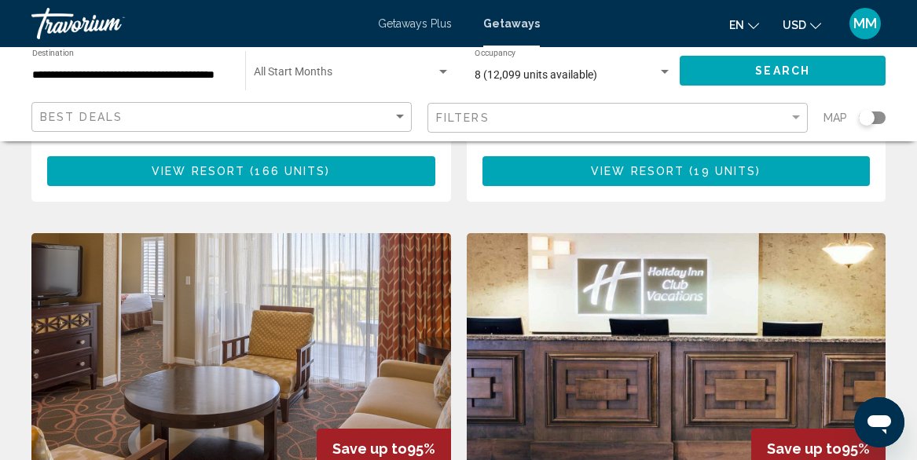
click at [168, 292] on img "Main content" at bounding box center [241, 358] width 420 height 251
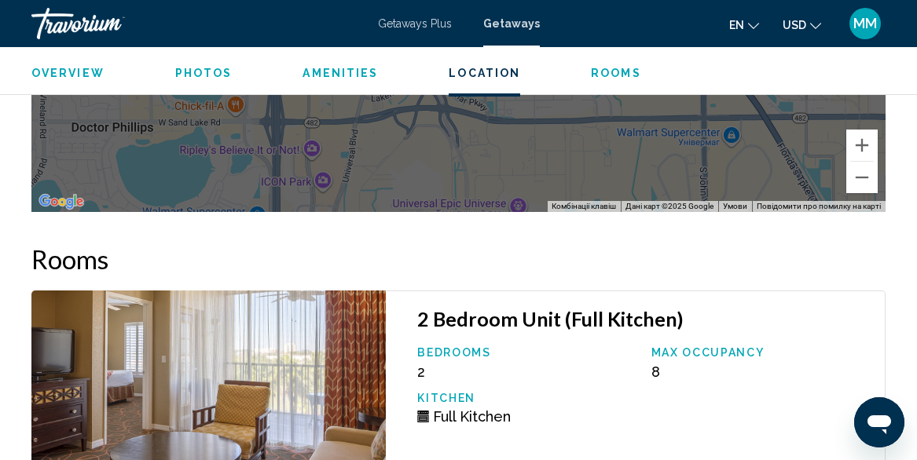
scroll to position [2817, 0]
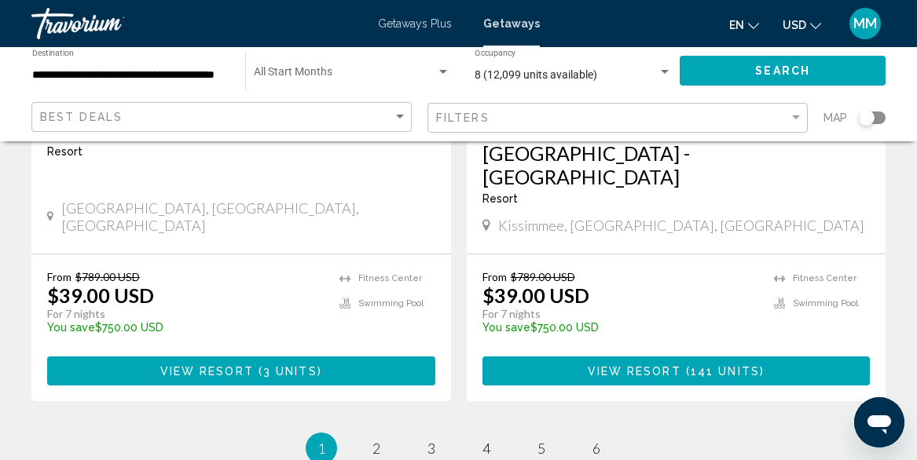
scroll to position [3134, 0]
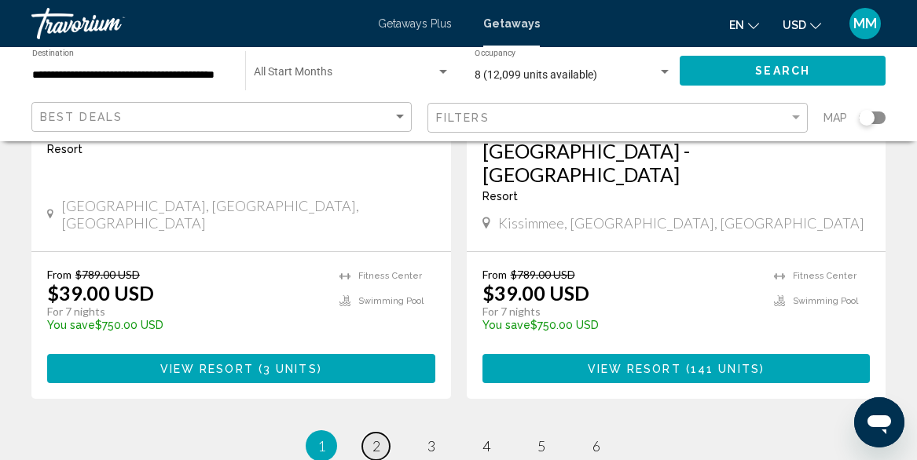
click at [377, 438] on span "2" at bounding box center [376, 446] width 8 height 17
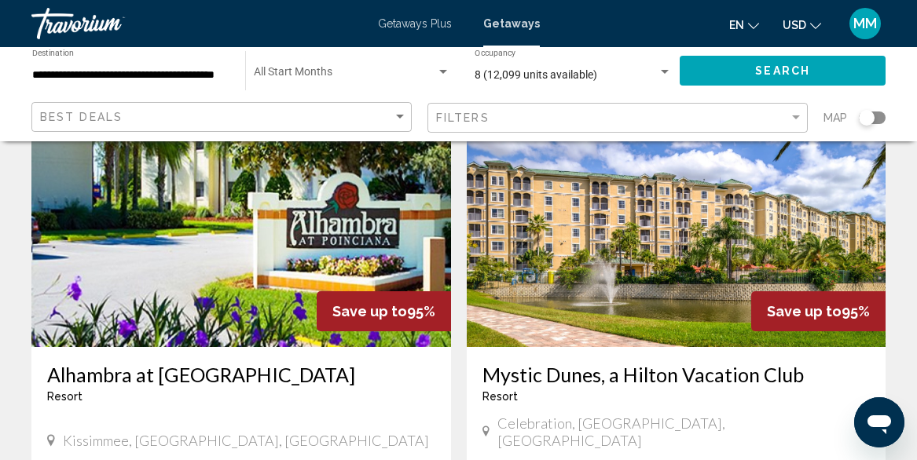
scroll to position [689, 0]
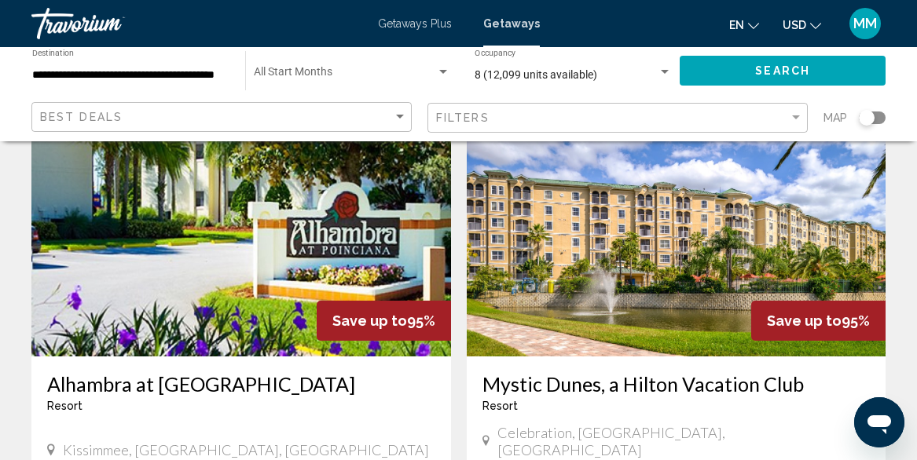
click at [696, 251] on img "Main content" at bounding box center [677, 230] width 420 height 251
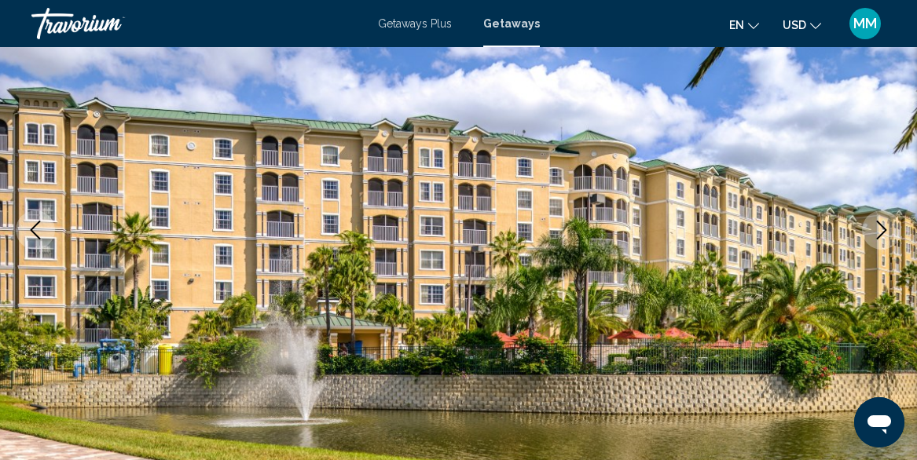
scroll to position [188, 0]
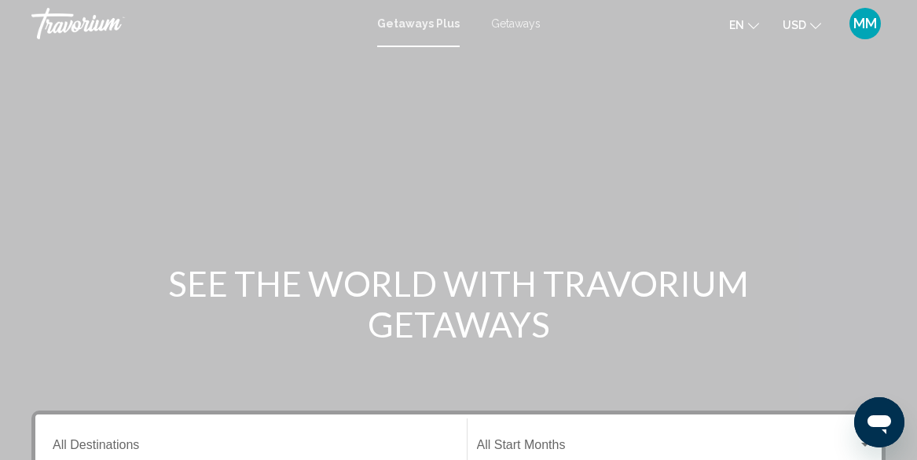
click at [512, 27] on span "Getaways" at bounding box center [516, 23] width 50 height 13
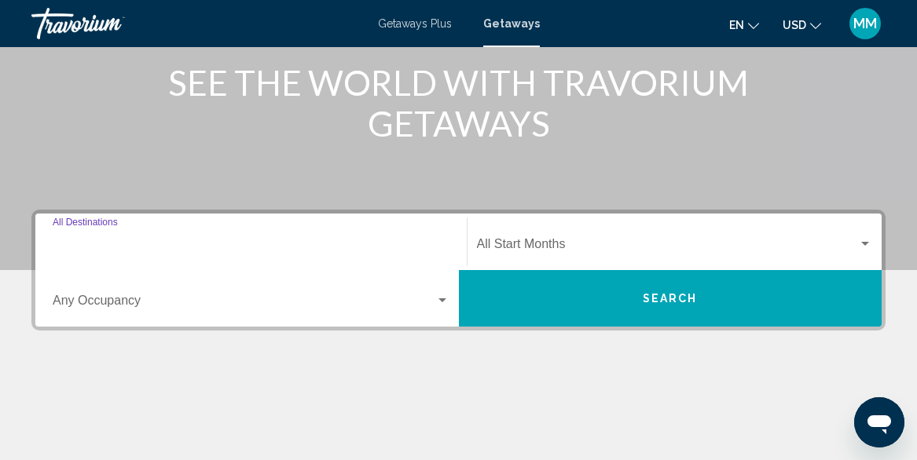
click at [127, 248] on input "Destination All Destinations" at bounding box center [251, 247] width 397 height 14
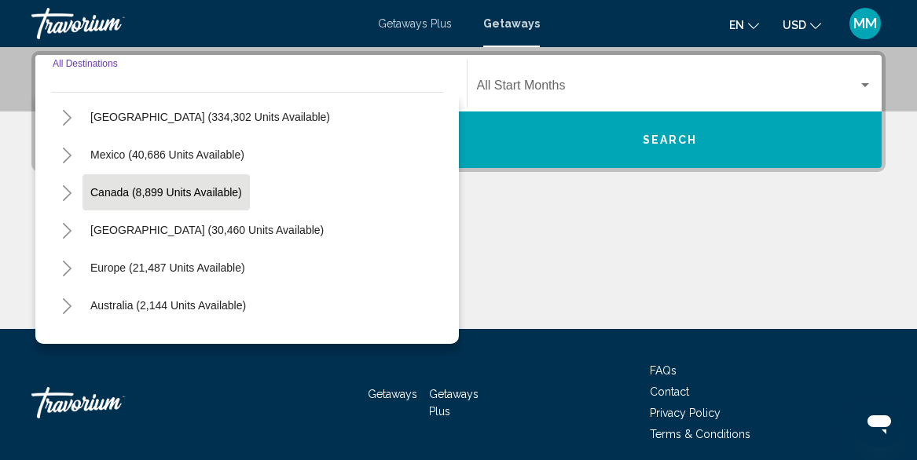
scroll to position [44, 0]
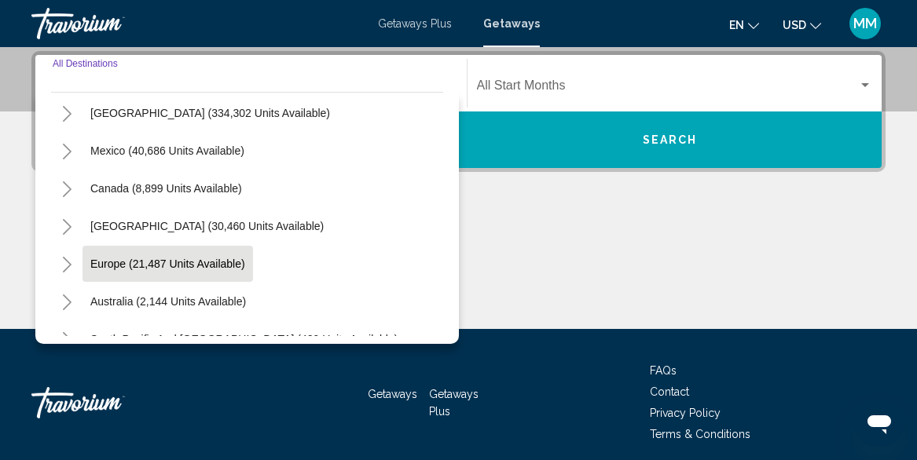
click at [136, 266] on span "Europe (21,487 units available)" at bounding box center [167, 264] width 155 height 13
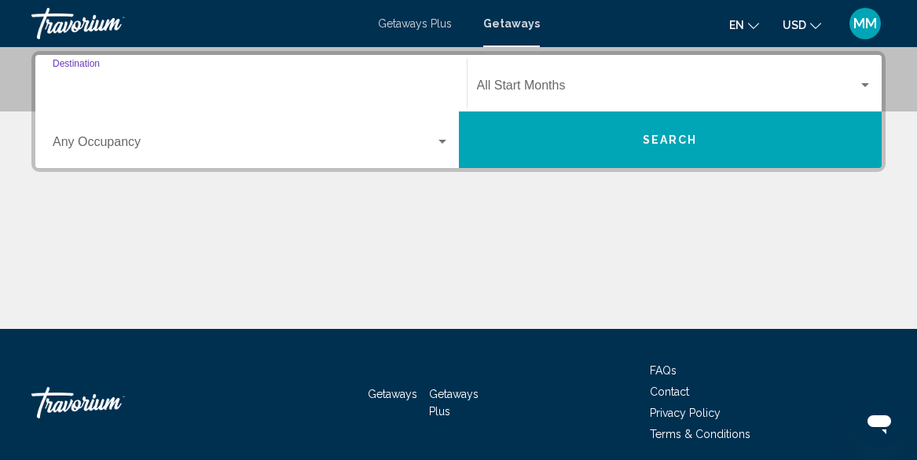
type input "**********"
click at [444, 141] on div "Search widget" at bounding box center [442, 142] width 8 height 4
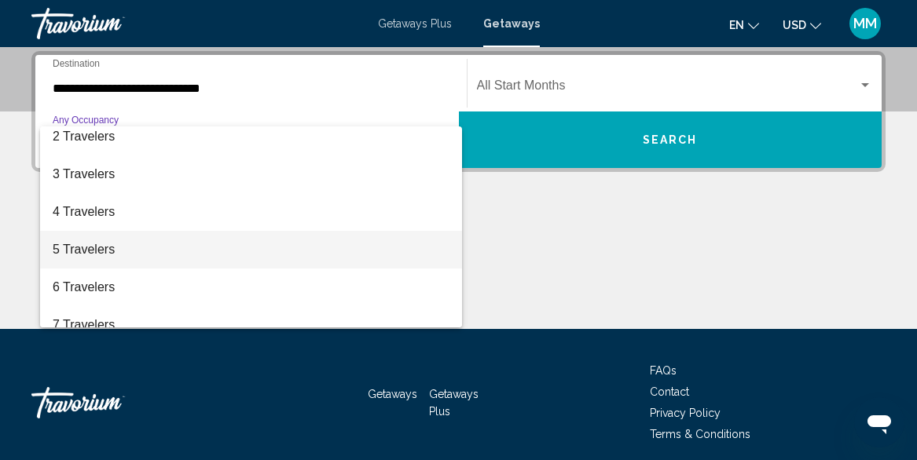
scroll to position [50, 0]
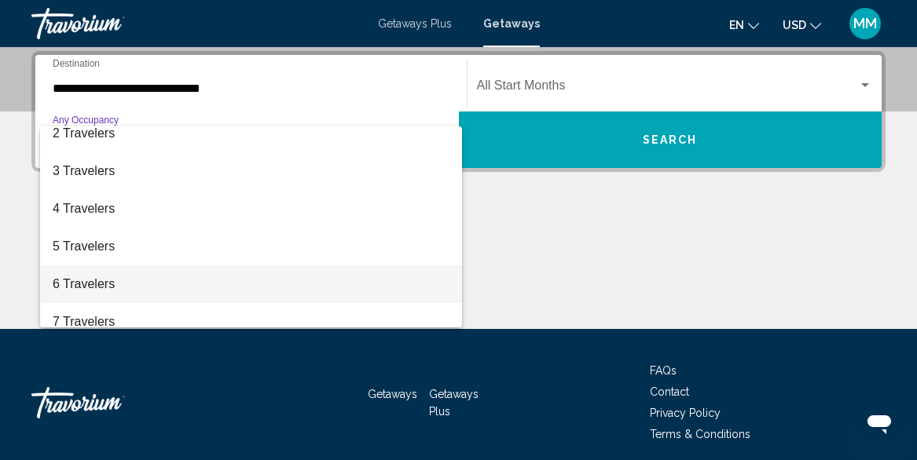
click at [96, 275] on span "6 Travelers" at bounding box center [251, 285] width 397 height 38
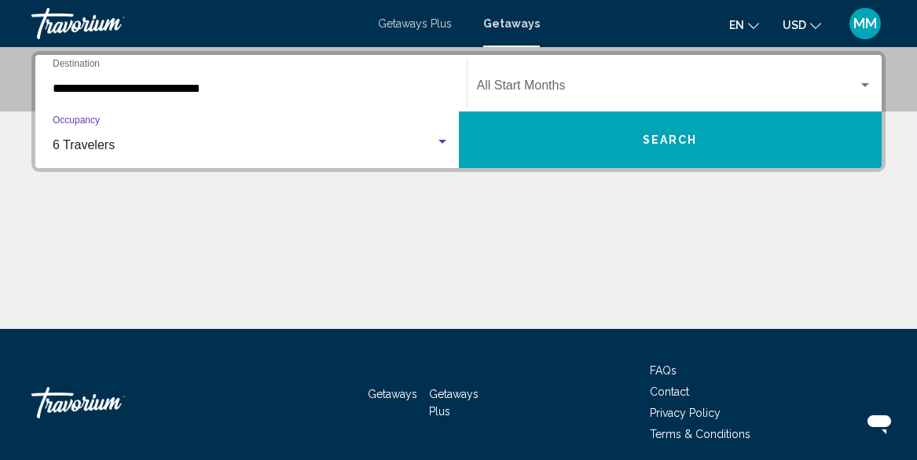
click at [116, 138] on div "6 Travelers" at bounding box center [244, 145] width 383 height 14
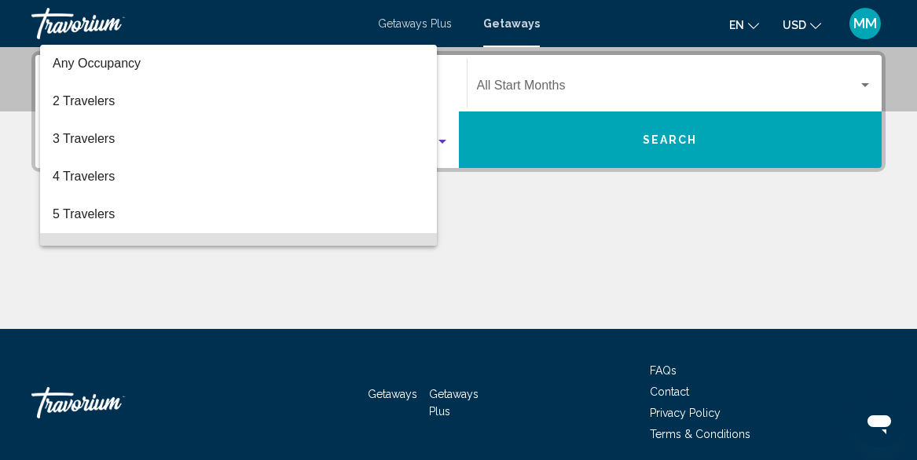
scroll to position [107, 0]
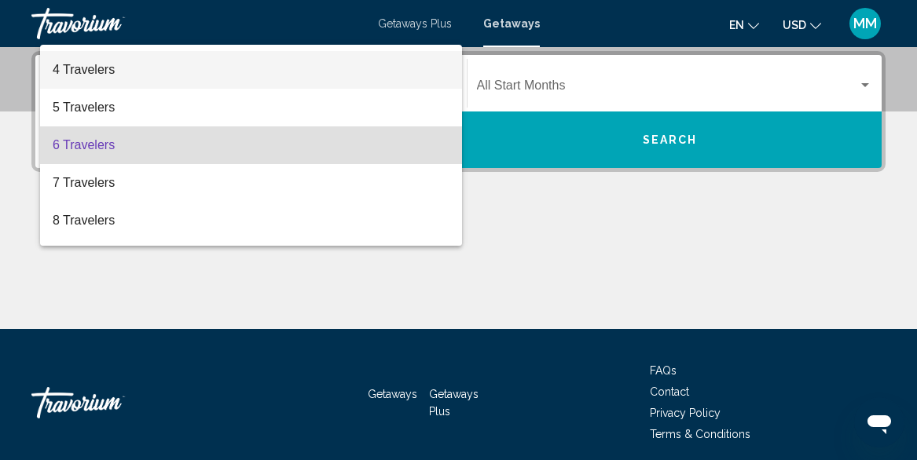
click at [87, 72] on span "4 Travelers" at bounding box center [251, 70] width 397 height 38
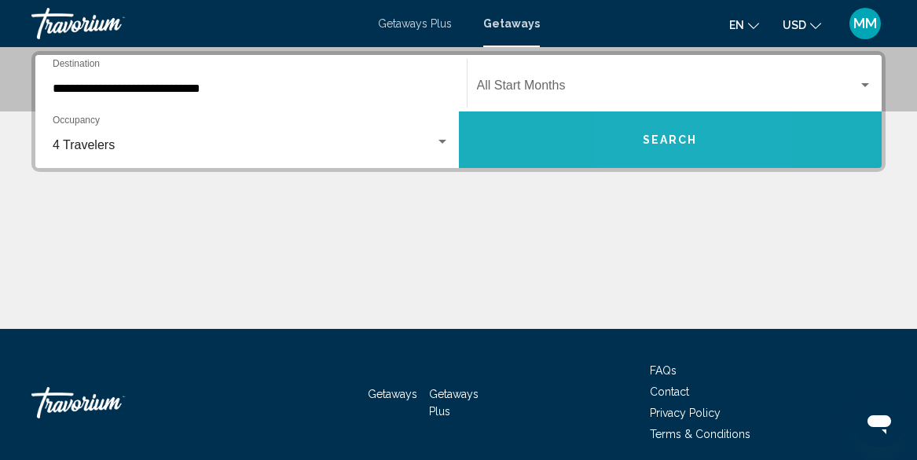
click at [638, 136] on button "Search" at bounding box center [671, 140] width 424 height 57
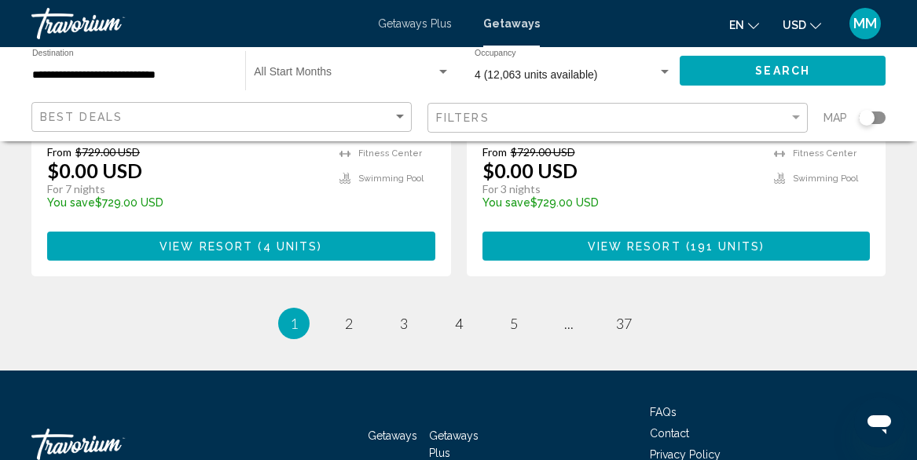
scroll to position [3204, 0]
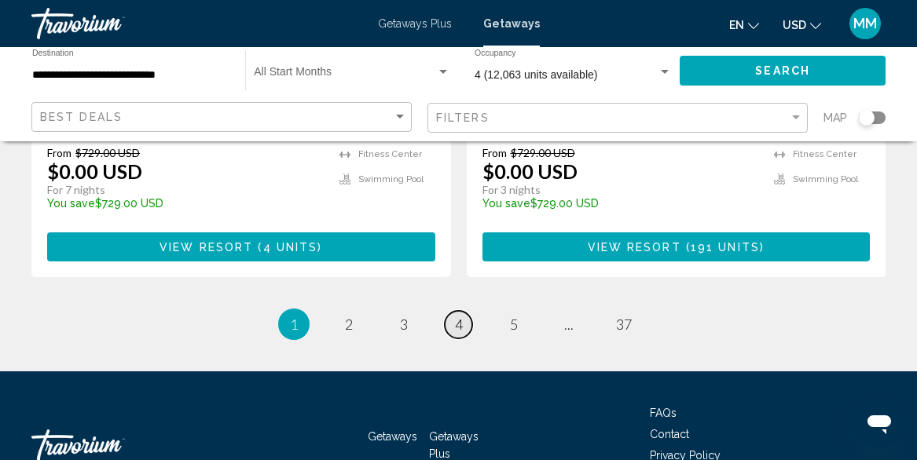
click at [463, 311] on link "page 4" at bounding box center [459, 325] width 28 height 28
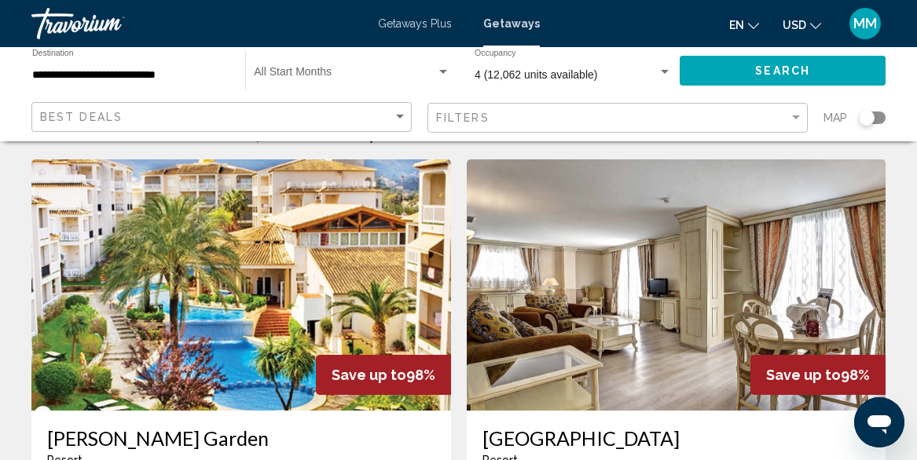
scroll to position [52, 0]
click at [209, 258] on img "Main content" at bounding box center [241, 285] width 420 height 251
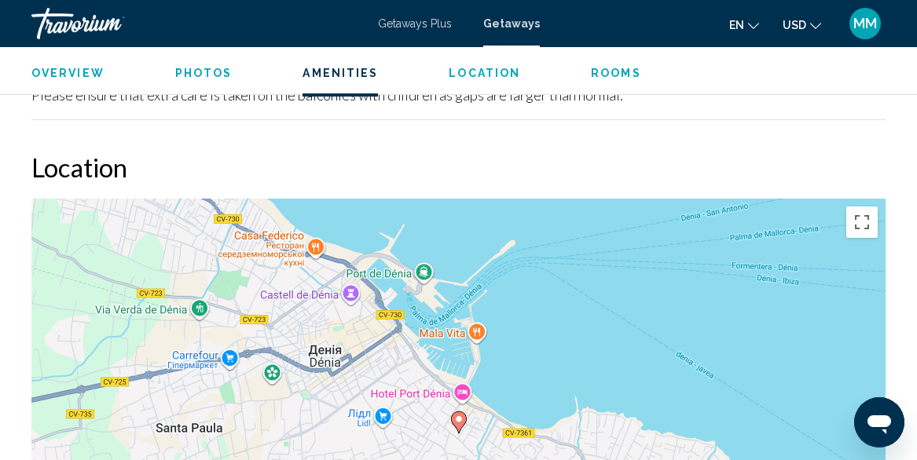
scroll to position [2394, 0]
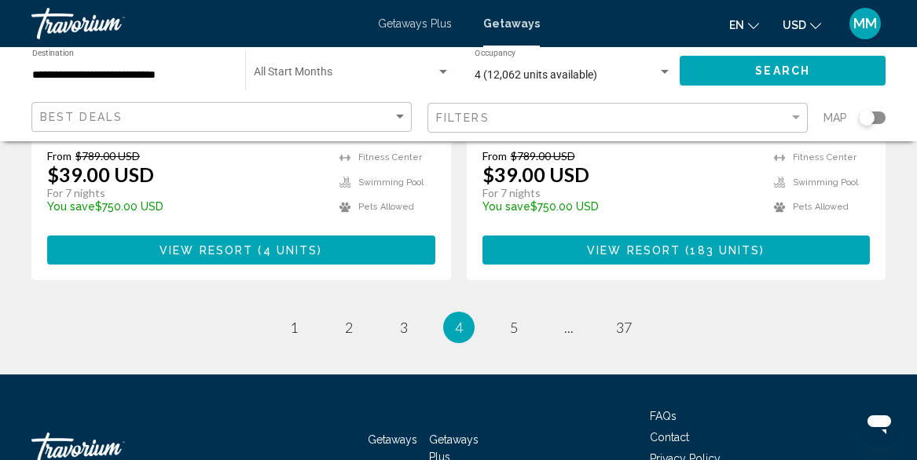
scroll to position [3182, 0]
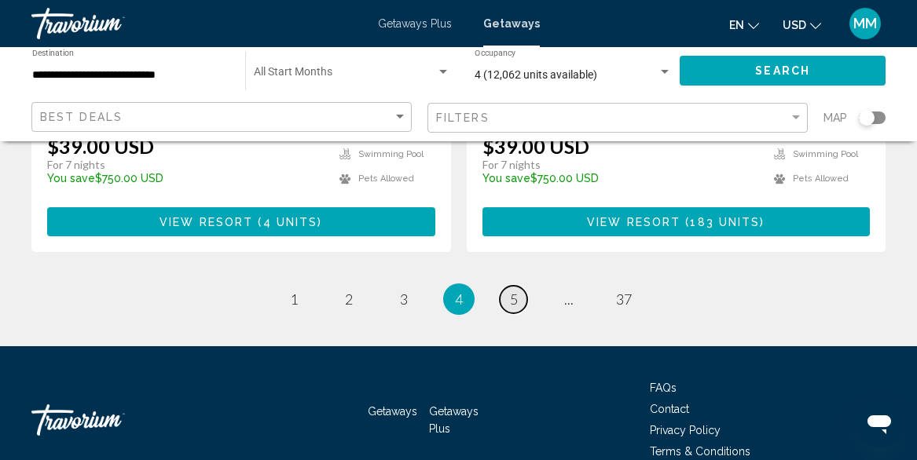
click at [511, 286] on link "page 5" at bounding box center [514, 300] width 28 height 28
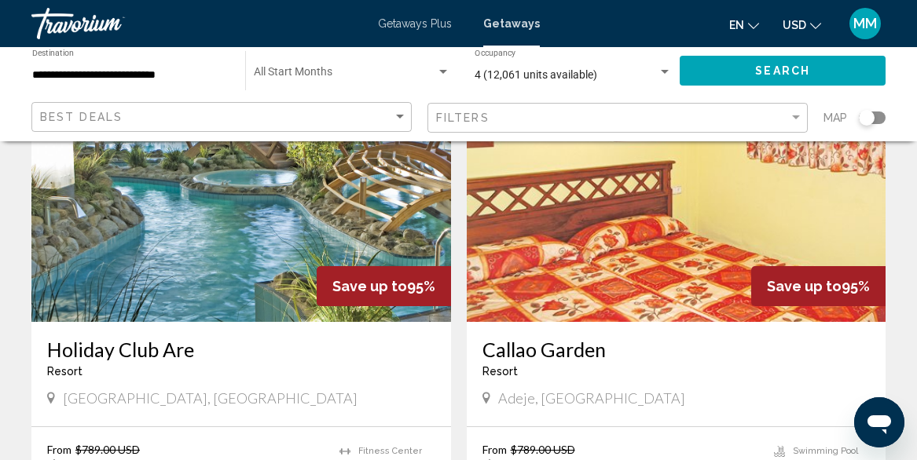
scroll to position [143, 0]
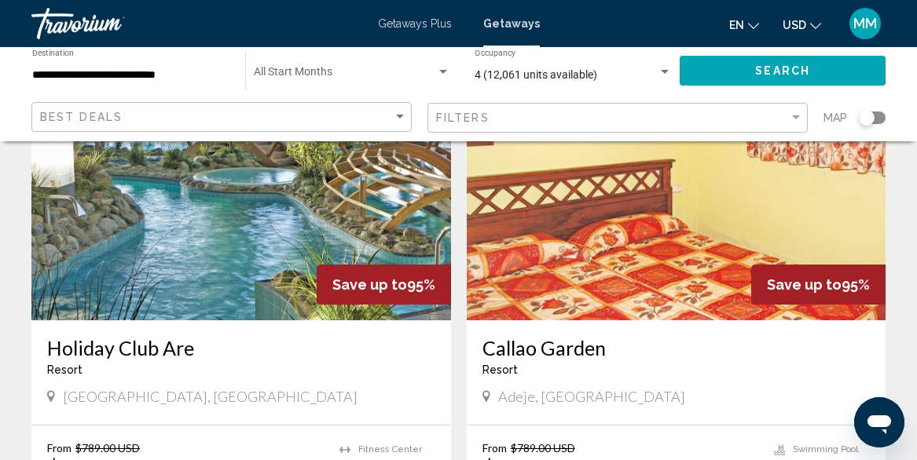
click at [182, 255] on img "Main content" at bounding box center [241, 194] width 420 height 251
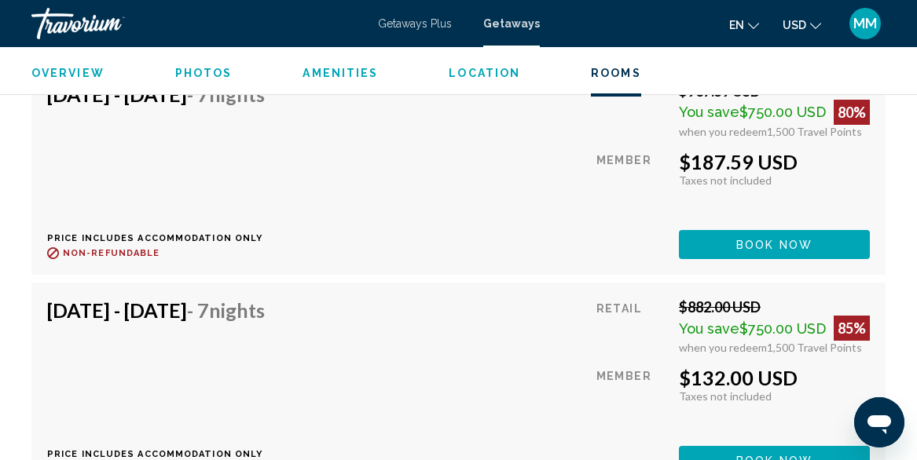
scroll to position [5793, 0]
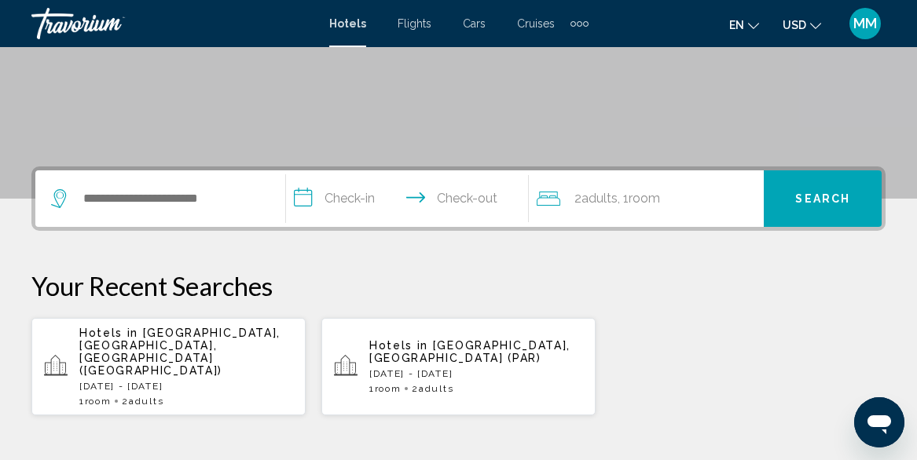
scroll to position [293, 0]
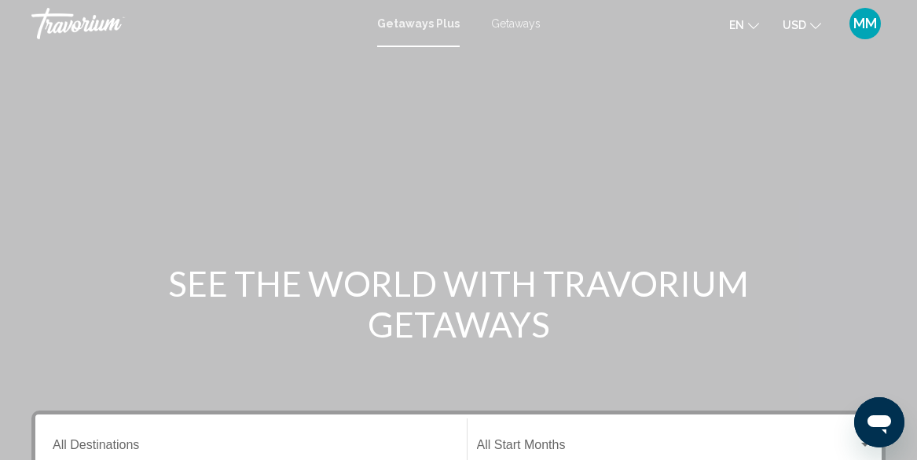
click at [531, 22] on span "Getaways" at bounding box center [516, 23] width 50 height 13
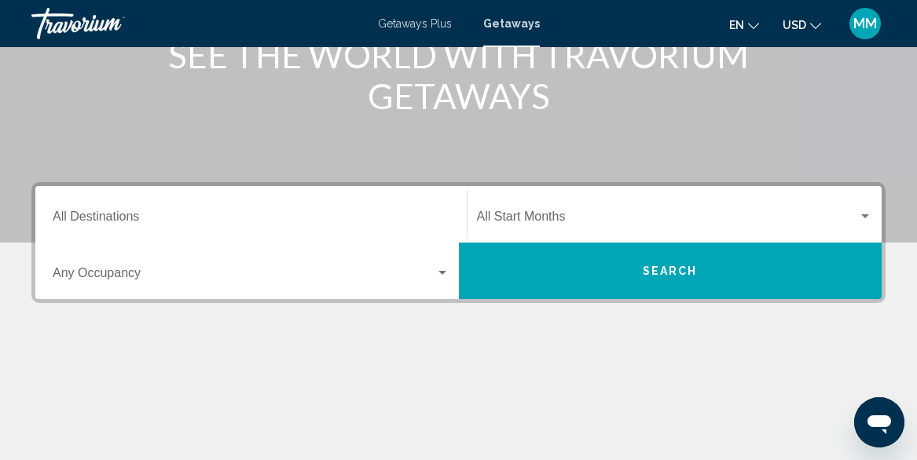
scroll to position [229, 0]
